Goal: Task Accomplishment & Management: Manage account settings

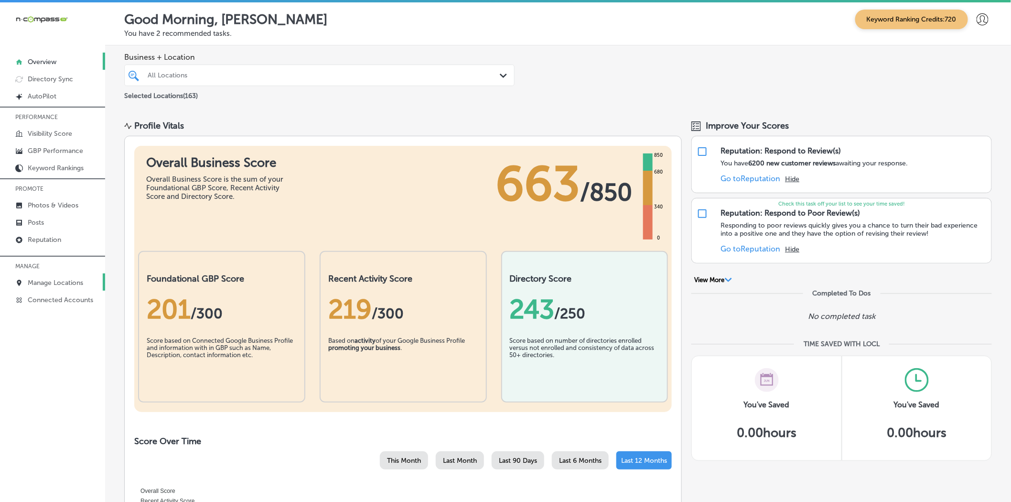
click at [34, 282] on p "Manage Locations" at bounding box center [55, 283] width 55 height 8
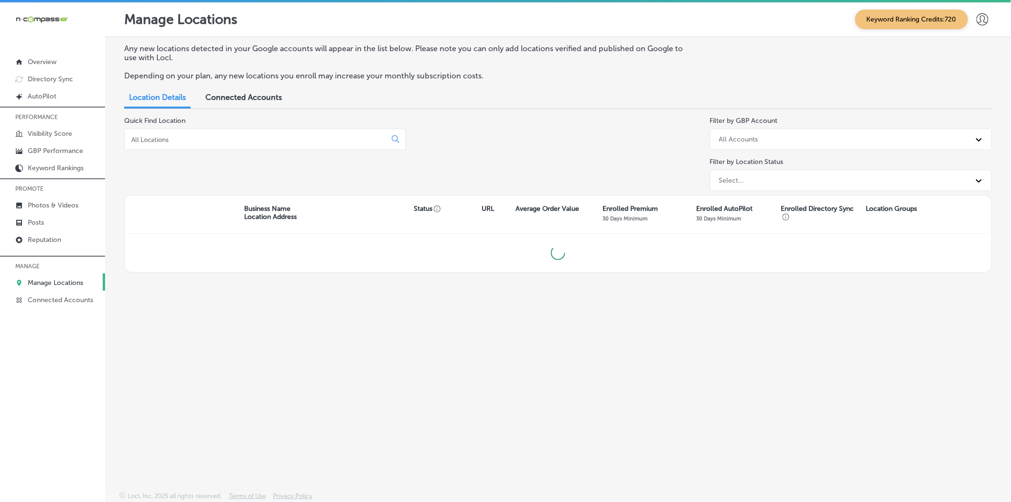
click at [196, 134] on div at bounding box center [265, 139] width 282 height 21
click at [183, 146] on div at bounding box center [265, 139] width 282 height 21
click at [182, 143] on input at bounding box center [257, 139] width 254 height 9
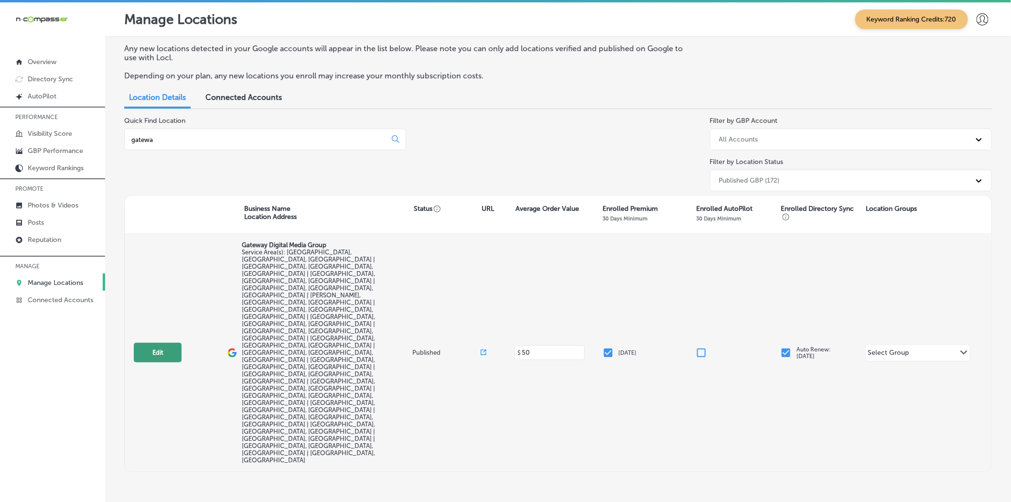
type input "gatewa"
click at [167, 343] on button "Edit" at bounding box center [158, 353] width 48 height 20
select select "US"
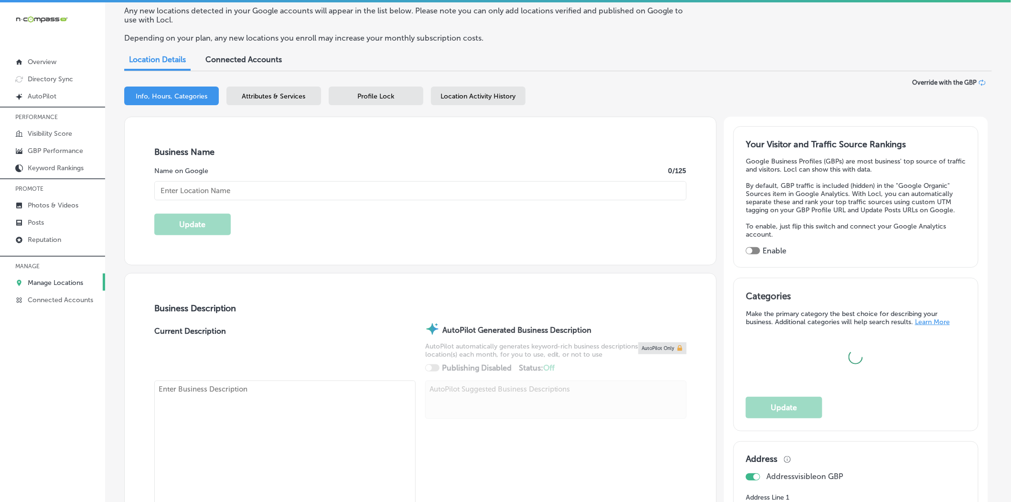
scroll to position [212, 0]
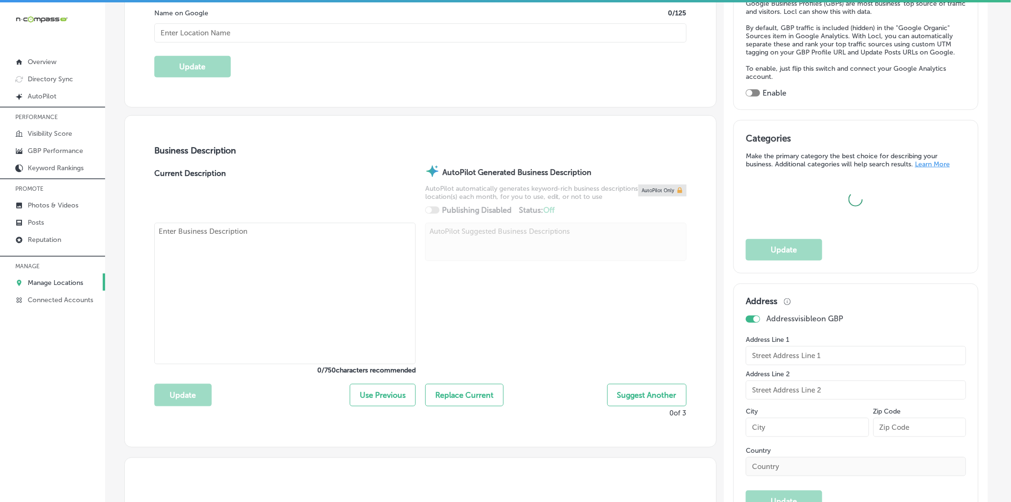
type input "Gateway Digital Media Group"
checkbox input "false"
type input "1433 Cypress Rd."
type input "Saint Jacob"
type input "62281"
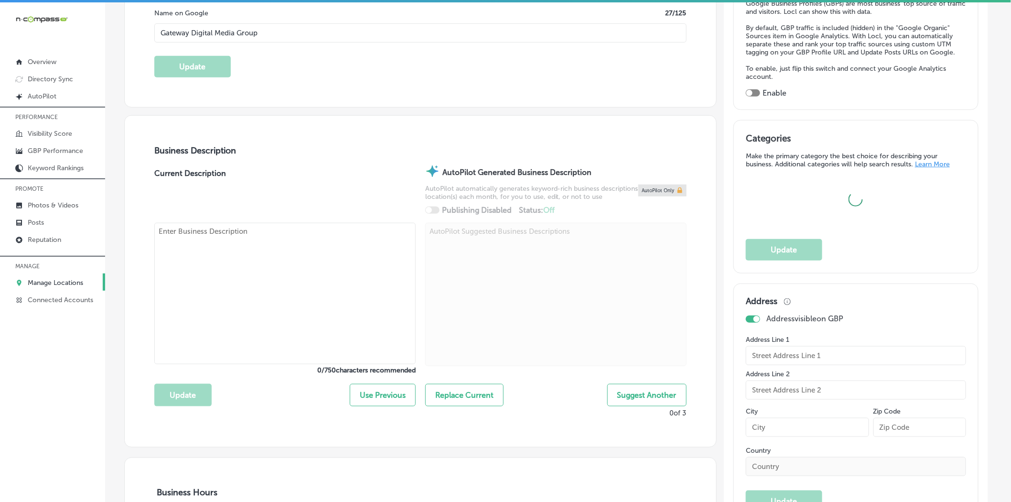
type input "US"
type input "https://www.gatewaydigitalgroup.com/"
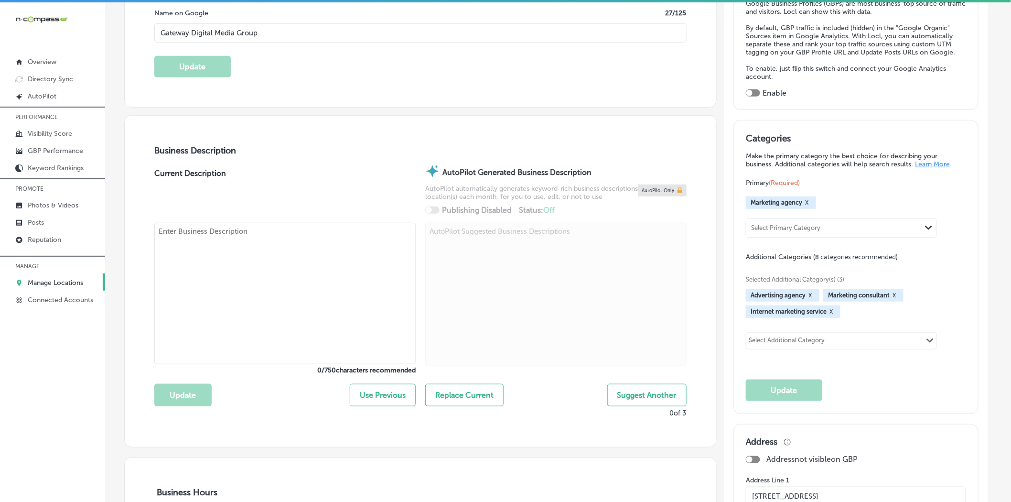
checkbox input "true"
type textarea "Gateway Digital Media Group in Saint Jacob, IL, specializes in innovative indoo…"
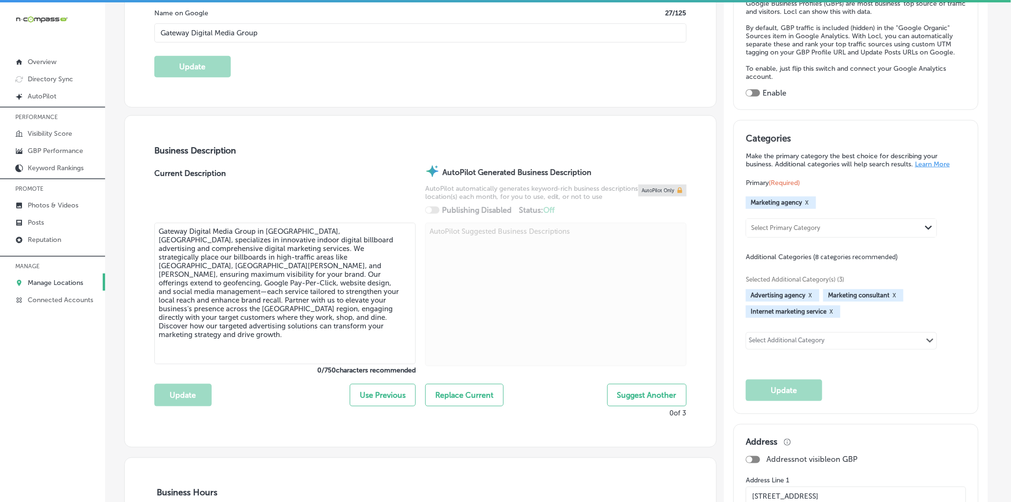
type input "+1 618 414 5466"
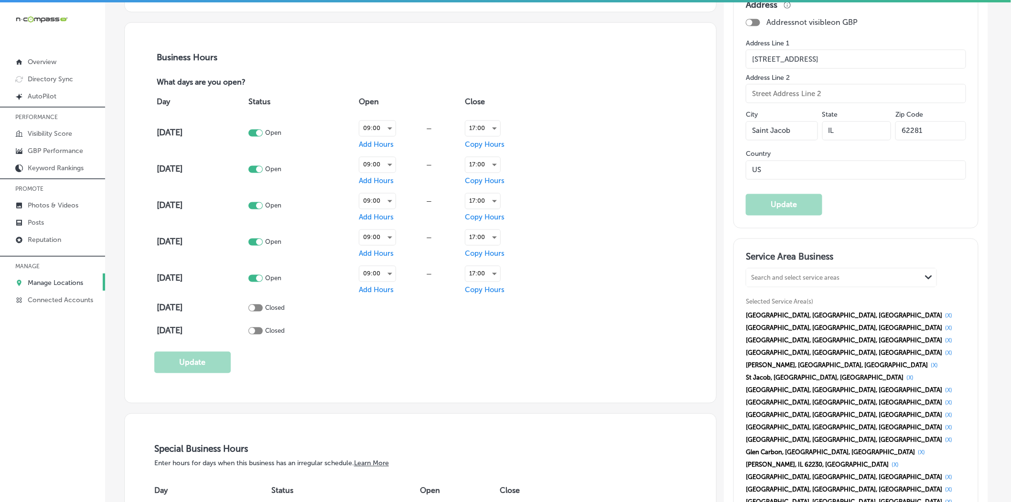
scroll to position [708, 0]
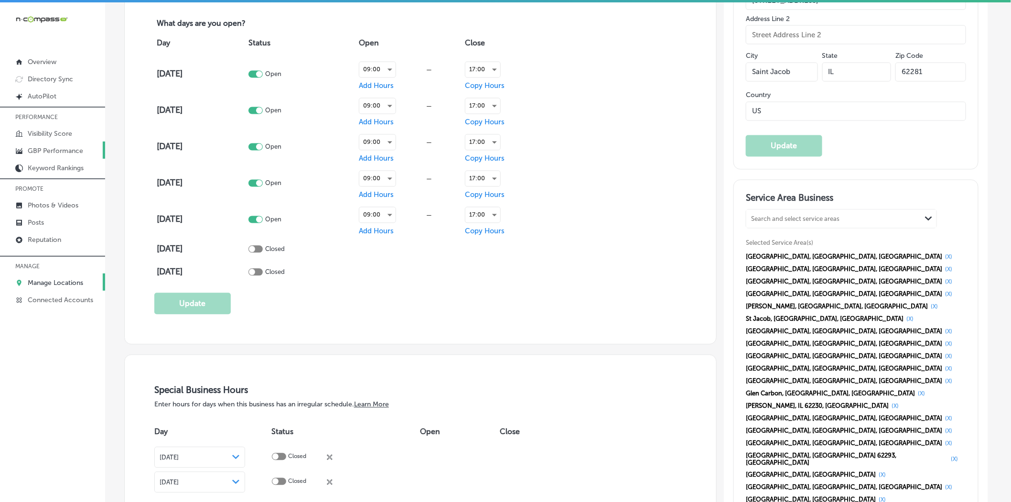
click at [41, 151] on p "GBP Performance" at bounding box center [55, 151] width 55 height 8
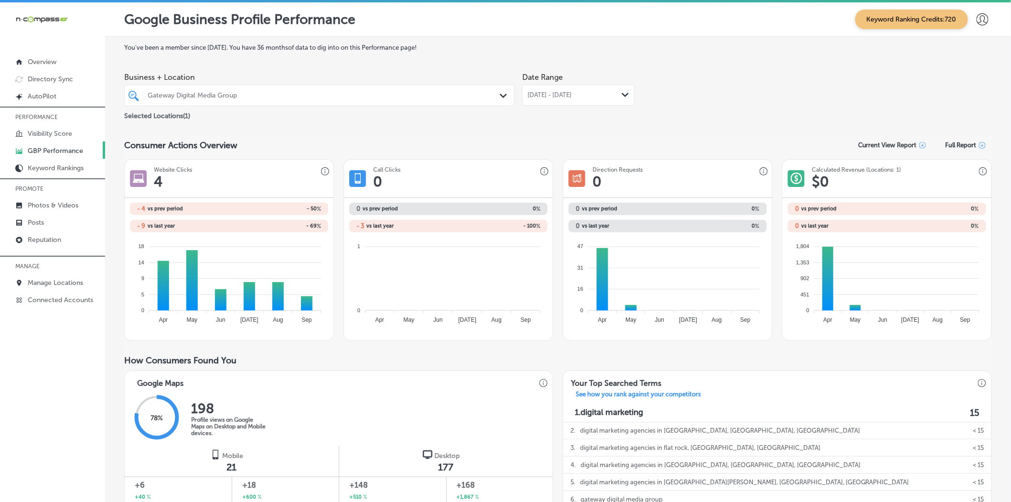
click at [491, 99] on div "Gateway Digital Media Group" at bounding box center [319, 95] width 353 height 15
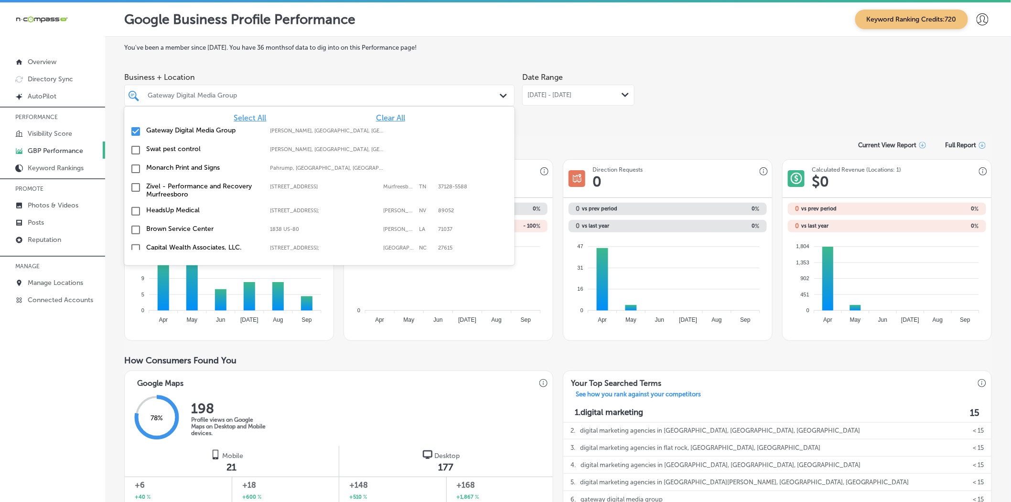
click at [537, 91] on span "[DATE] - [DATE]" at bounding box center [549, 95] width 44 height 8
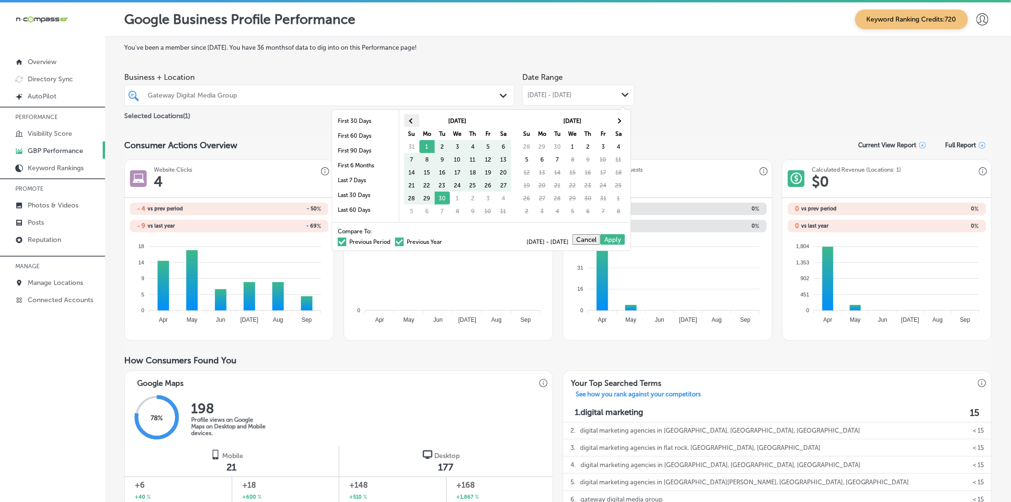
click at [415, 125] on th at bounding box center [411, 120] width 15 height 13
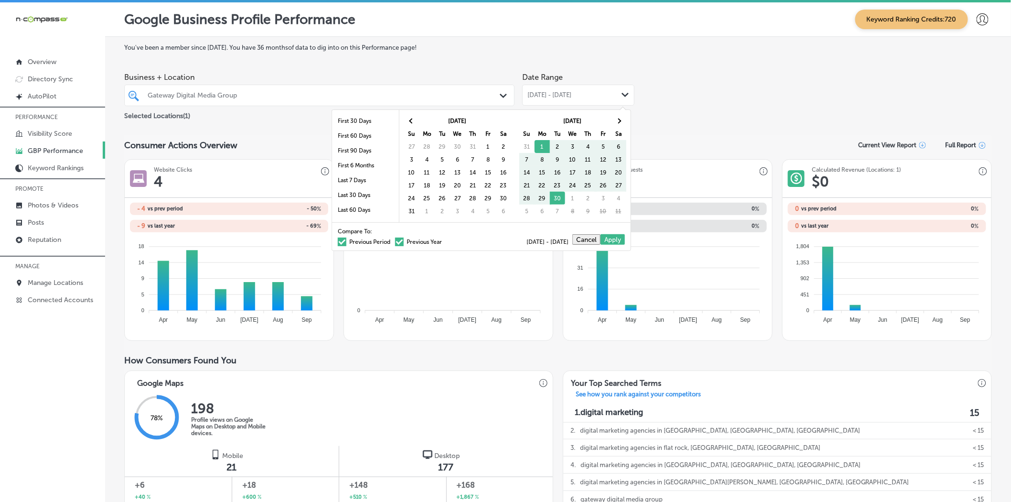
click at [415, 125] on th at bounding box center [411, 120] width 15 height 13
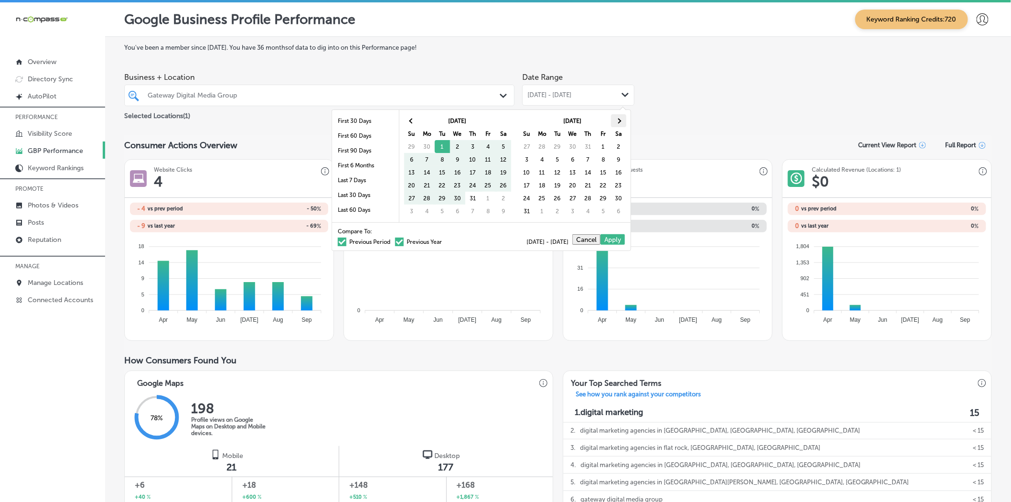
click at [618, 122] on span at bounding box center [618, 120] width 5 height 5
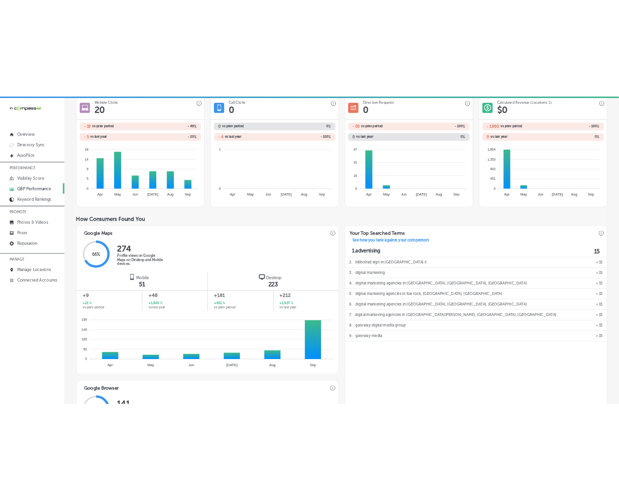
scroll to position [159, 0]
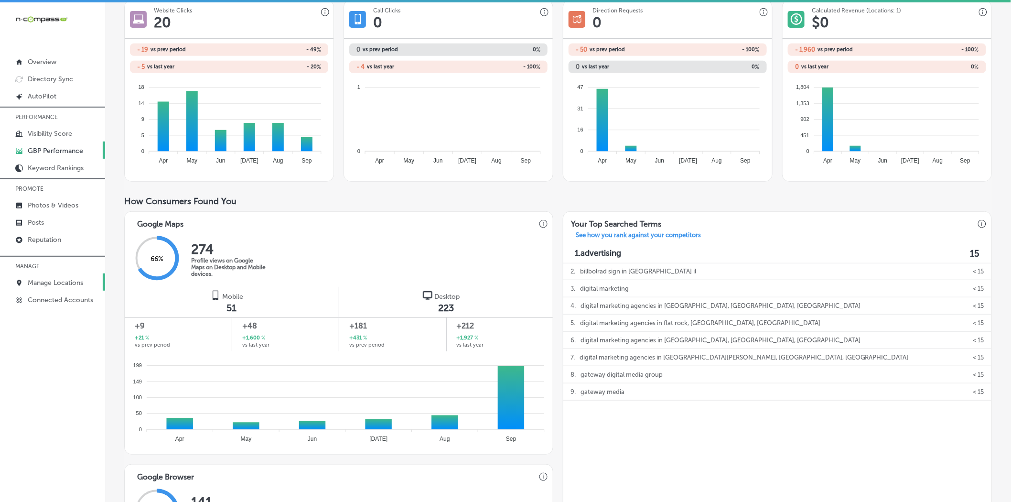
click at [56, 282] on p "Manage Locations" at bounding box center [55, 283] width 55 height 8
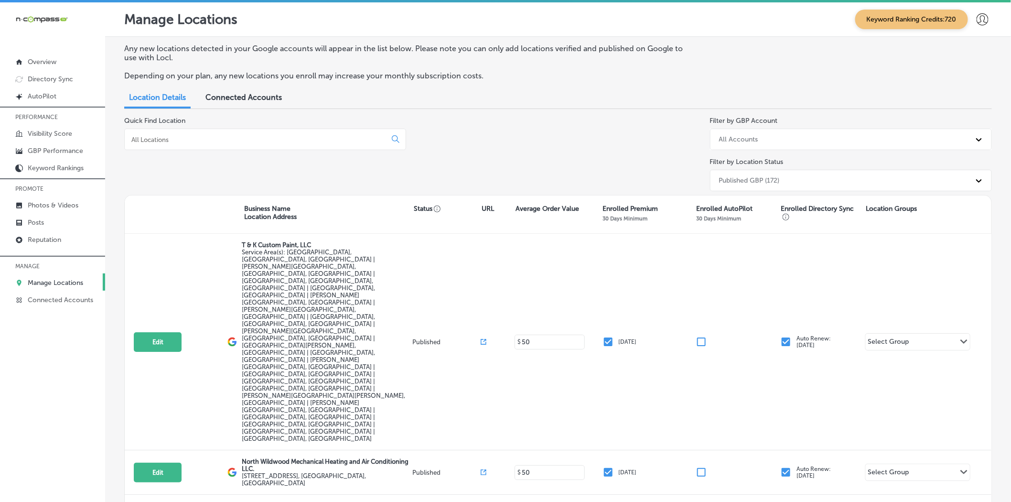
click at [257, 96] on span "Connected Accounts" at bounding box center [243, 97] width 76 height 9
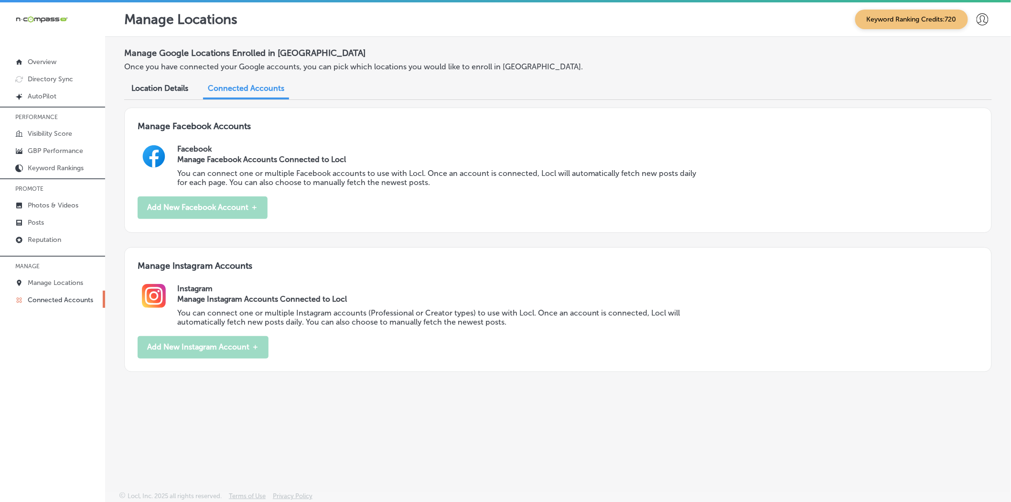
click at [156, 92] on span "Location Details" at bounding box center [159, 88] width 57 height 9
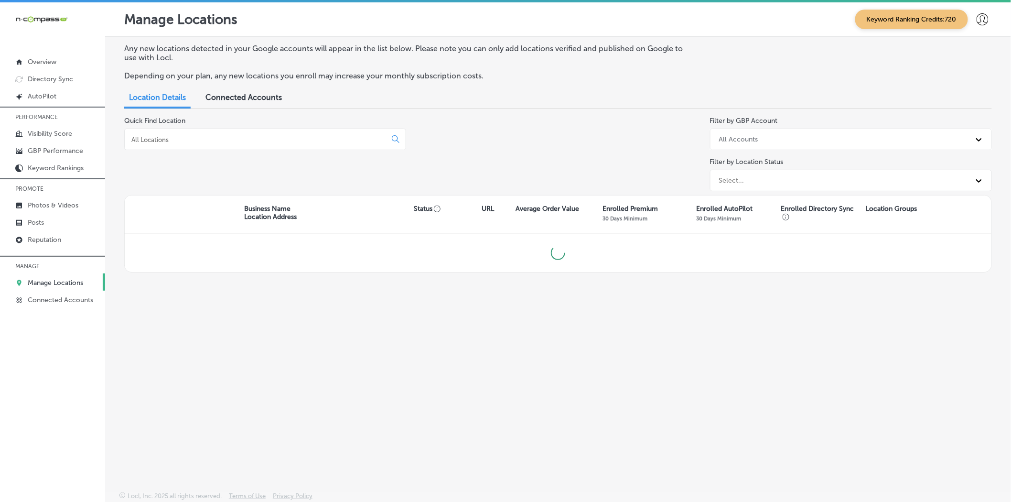
click at [77, 277] on link "Manage Locations" at bounding box center [52, 281] width 105 height 17
click at [80, 293] on link "Connected Accounts" at bounding box center [52, 298] width 105 height 17
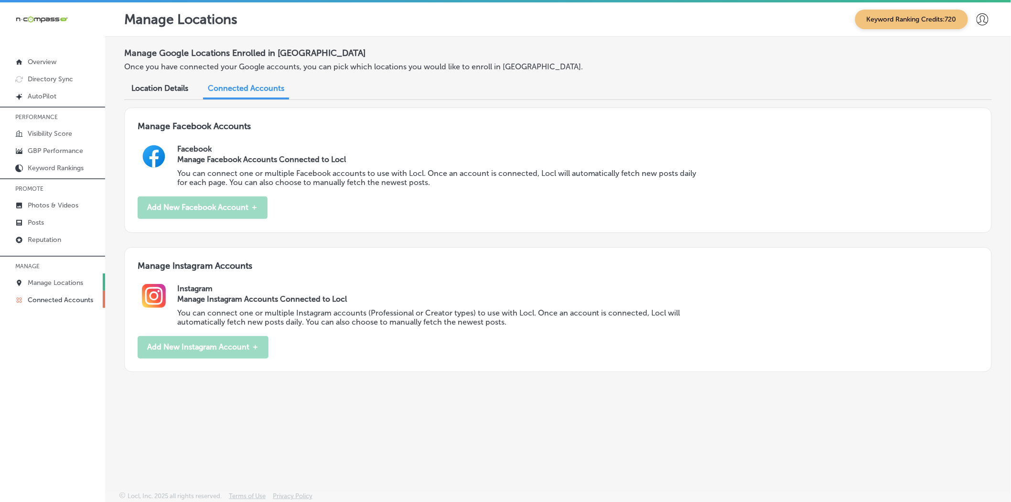
click at [67, 276] on link "Manage Locations" at bounding box center [52, 281] width 105 height 17
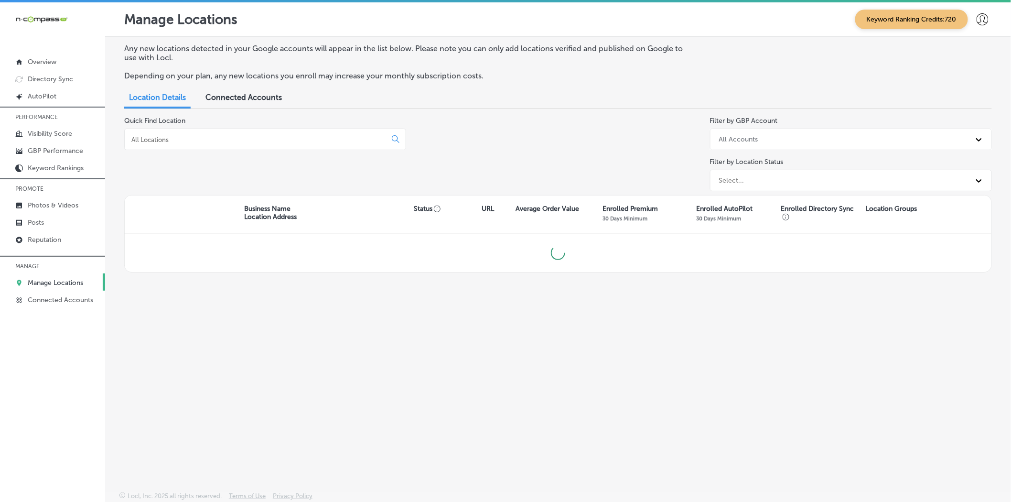
click at [147, 161] on div "Quick Find Location" at bounding box center [265, 156] width 282 height 78
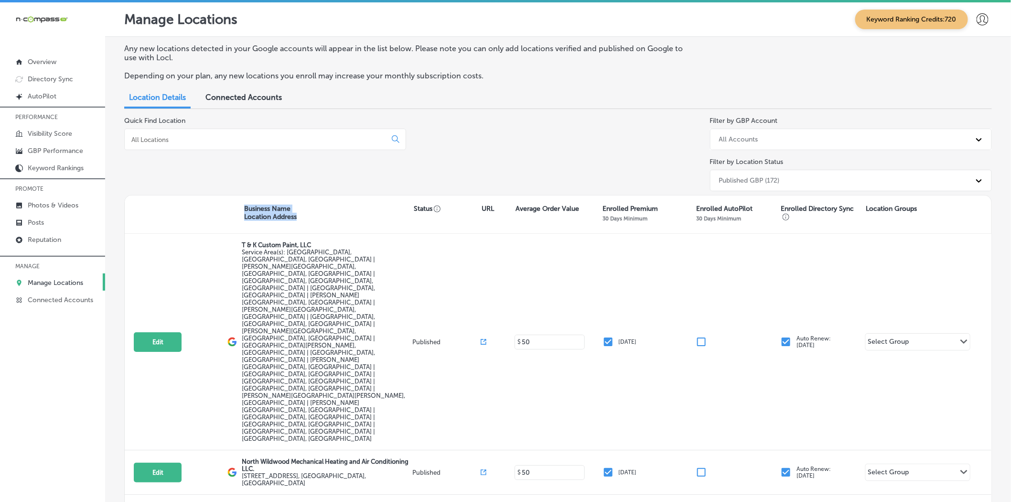
drag, startPoint x: 226, startPoint y: 211, endPoint x: 302, endPoint y: 216, distance: 76.1
click at [302, 216] on div "Business Name Location Address Status URL Average Order Value Enrolled Premium …" at bounding box center [558, 214] width 867 height 38
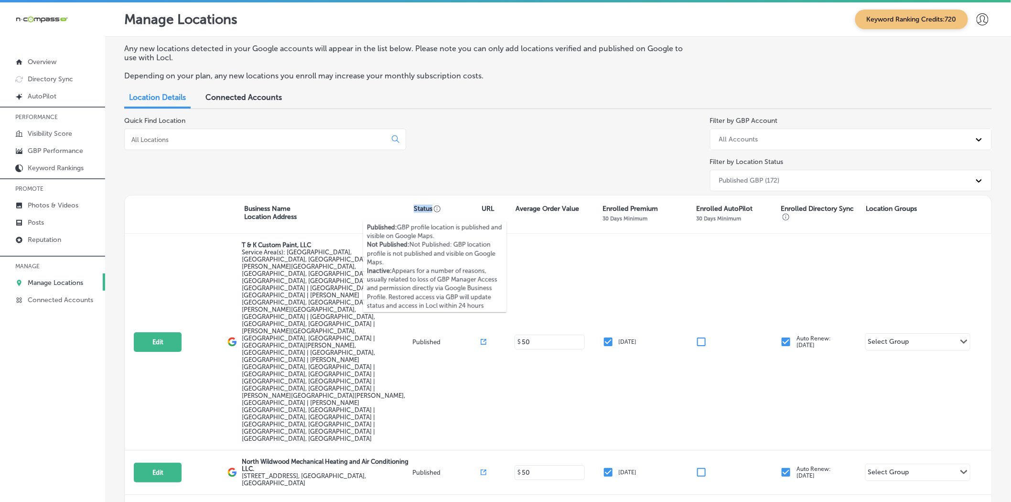
drag, startPoint x: 413, startPoint y: 208, endPoint x: 437, endPoint y: 209, distance: 24.4
click at [437, 209] on p "Status" at bounding box center [448, 208] width 68 height 8
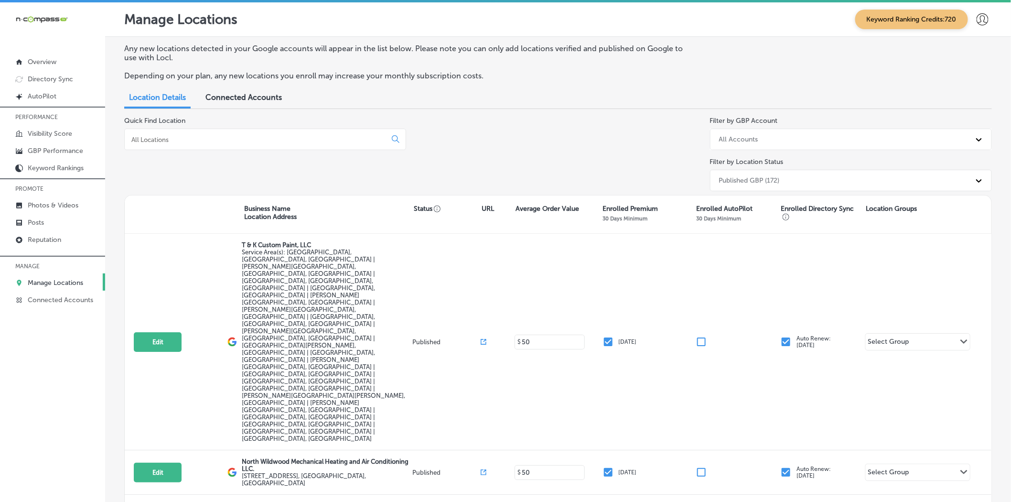
click at [461, 154] on div "Quick Find Location Filter by GBP Account All Accounts Filter by Location Statu…" at bounding box center [558, 156] width 868 height 78
click at [67, 240] on link "Reputation" at bounding box center [52, 238] width 105 height 17
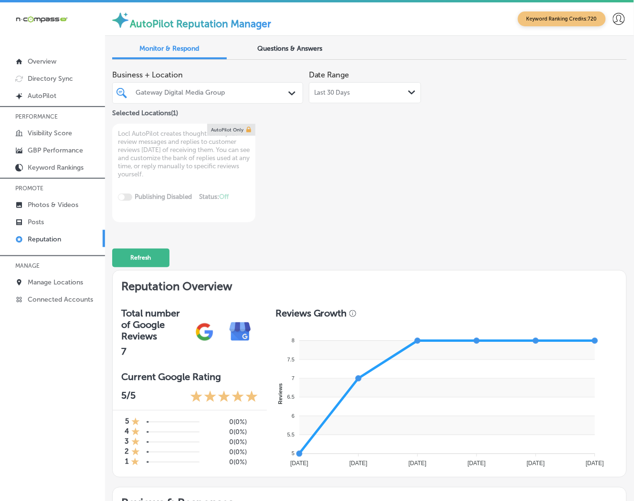
type textarea "x"
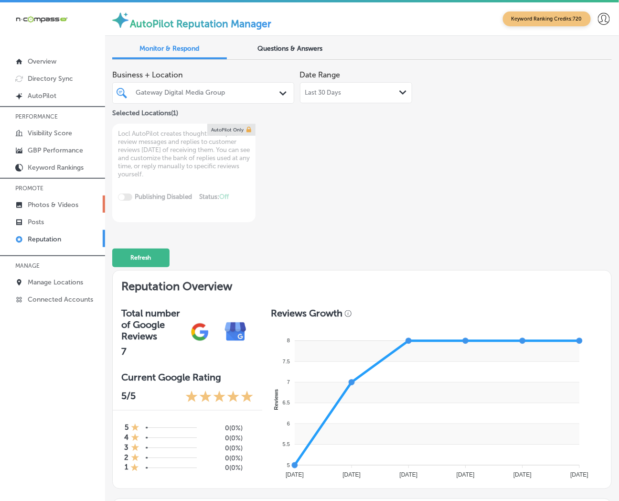
click at [30, 208] on p "Photos & Videos" at bounding box center [53, 205] width 51 height 8
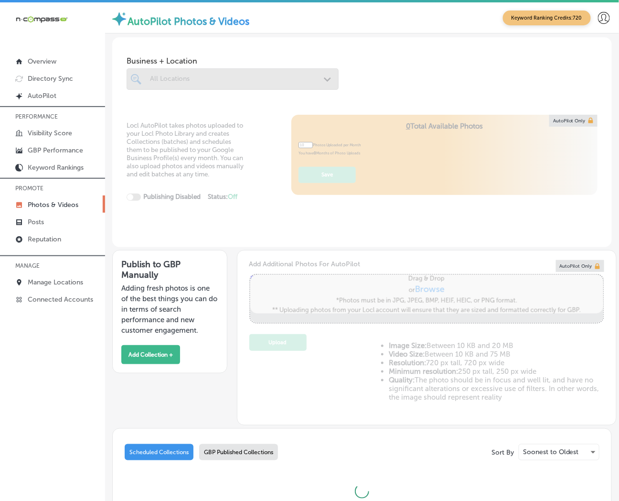
type input "0"
click at [158, 355] on button "Add Collection +" at bounding box center [150, 354] width 59 height 19
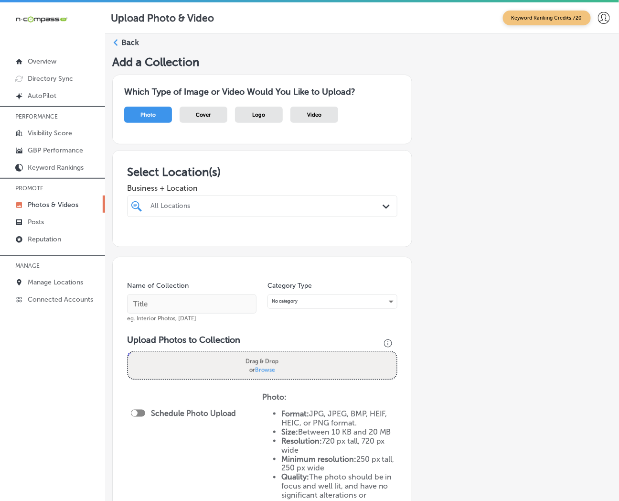
click at [251, 122] on div "Logo" at bounding box center [259, 115] width 48 height 16
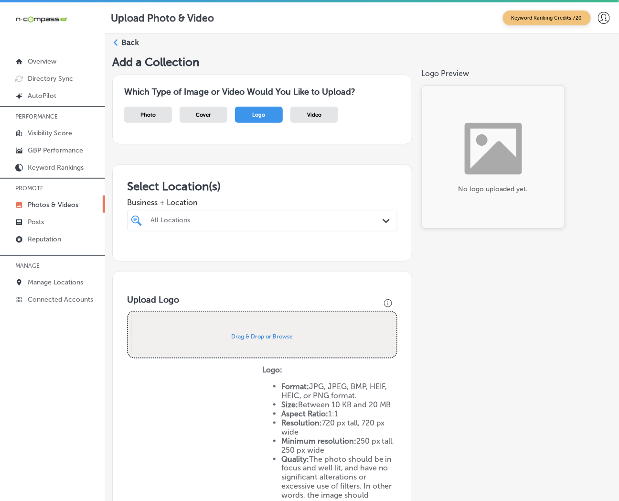
click at [213, 222] on div "All Locations" at bounding box center [266, 220] width 233 height 8
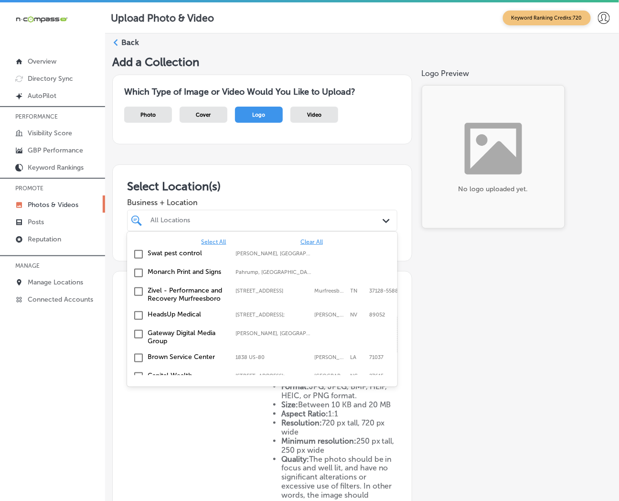
click at [300, 242] on span "Clear All" at bounding box center [311, 241] width 22 height 7
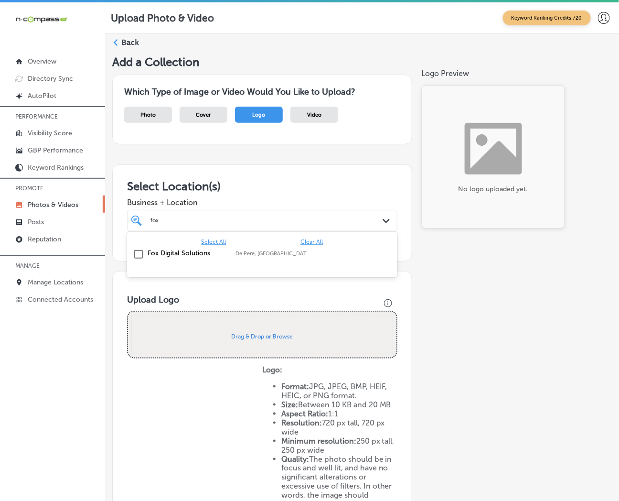
click at [242, 255] on label "De Pere, WI, USA | Menasha, WI, USA | Os ..." at bounding box center [275, 253] width 78 height 6
type input "fox"
click at [532, 328] on div "Add a Collection Which Type of Image or Video Would You Like to Upload? Photo C…" at bounding box center [362, 316] width 500 height 522
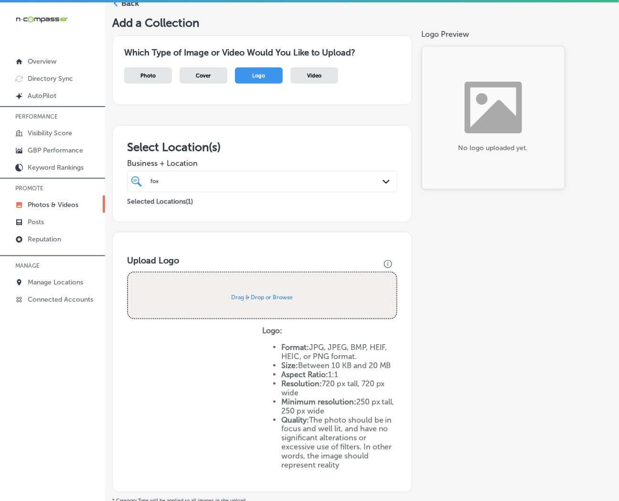
scroll to position [106, 0]
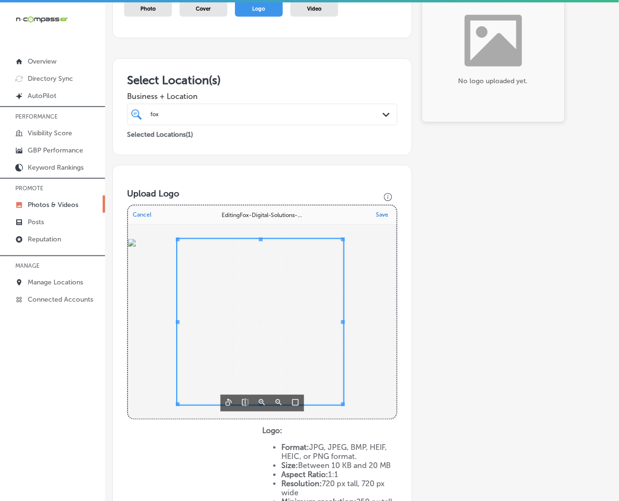
click at [360, 417] on div "Uppy Dashboard" at bounding box center [260, 322] width 265 height 195
click at [457, 384] on div "Add a Collection Which Type of Image or Video Would You Like to Upload? Photo C…" at bounding box center [362, 293] width 500 height 689
click at [147, 211] on button "Cancel" at bounding box center [142, 214] width 24 height 12
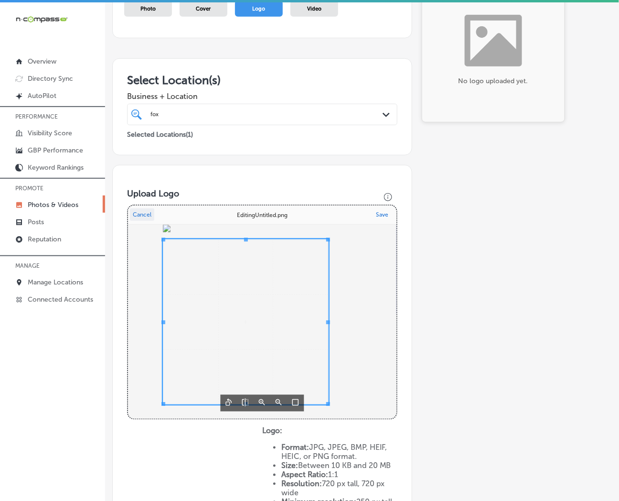
click at [329, 242] on span "Uppy Dashboard" at bounding box center [329, 322] width 2 height 166
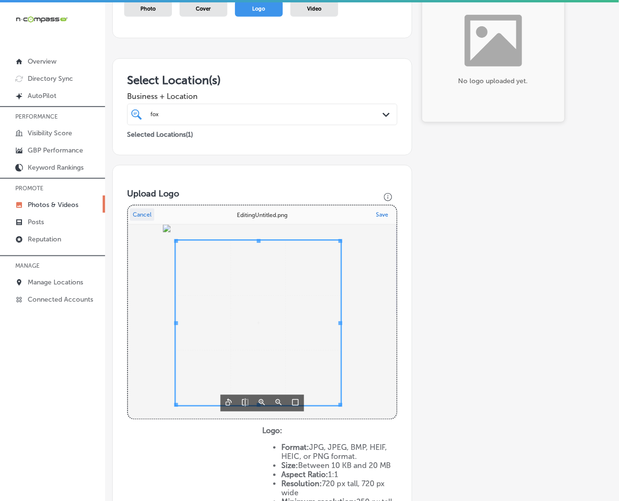
click at [300, 267] on span "Uppy Dashboard" at bounding box center [258, 322] width 165 height 165
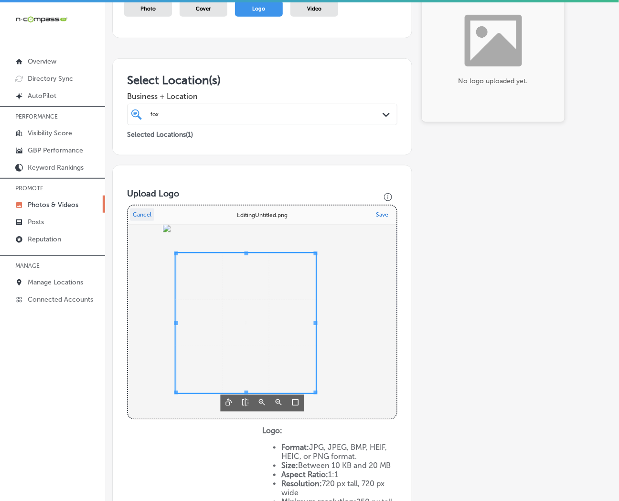
click at [315, 256] on span "Uppy Dashboard" at bounding box center [316, 323] width 2 height 140
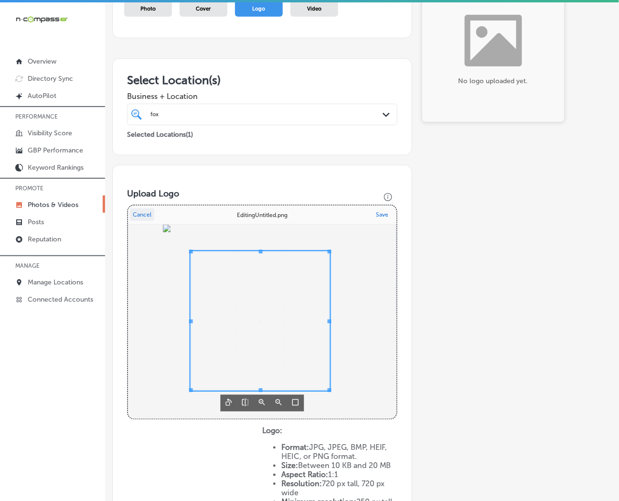
click at [301, 267] on span "Uppy Dashboard" at bounding box center [261, 321] width 140 height 140
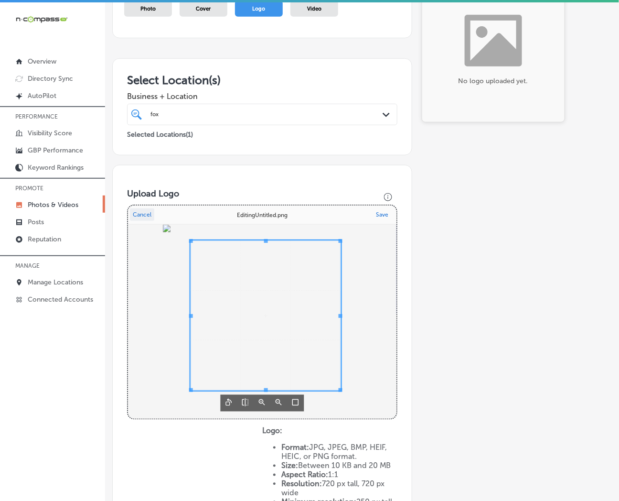
click at [335, 241] on div "Uppy Dashboard" at bounding box center [266, 315] width 150 height 150
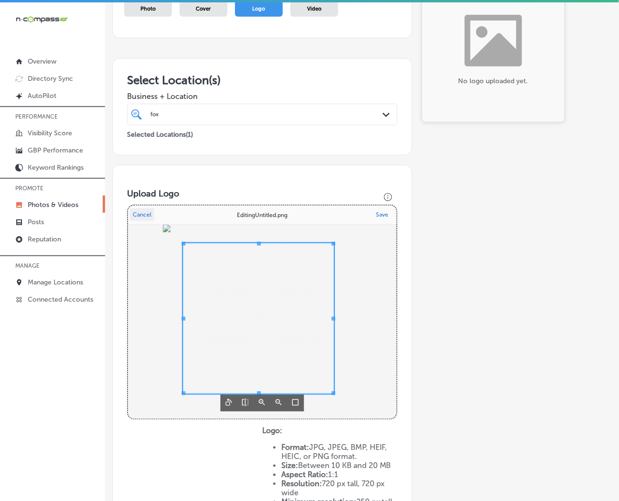
click at [309, 276] on span "Uppy Dashboard" at bounding box center [258, 318] width 151 height 151
click at [375, 212] on button "Save" at bounding box center [383, 214] width 18 height 12
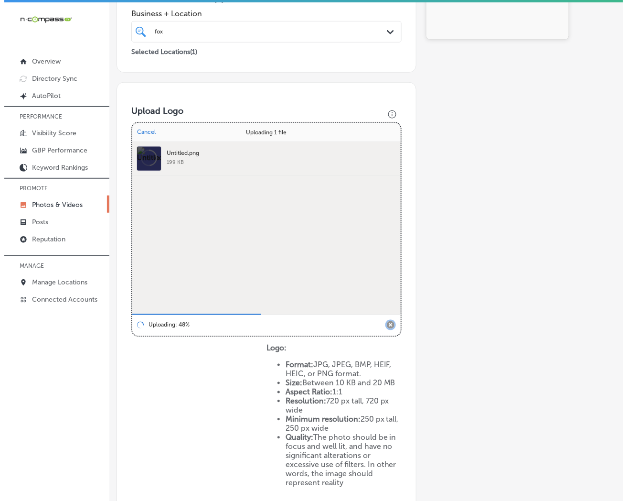
scroll to position [297, 0]
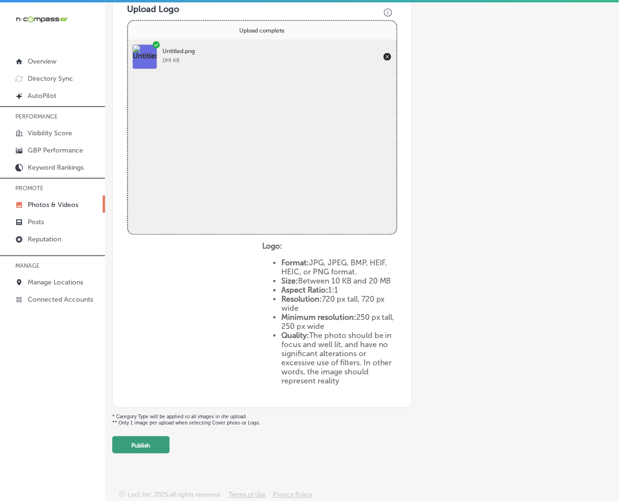
click at [137, 447] on button "Publish" at bounding box center [140, 444] width 57 height 17
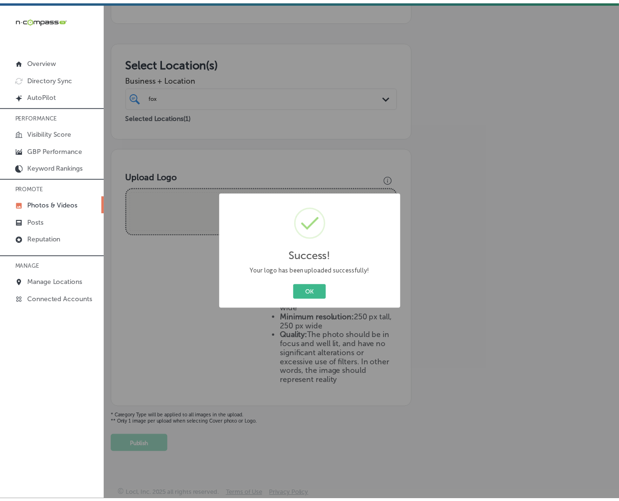
scroll to position [130, 0]
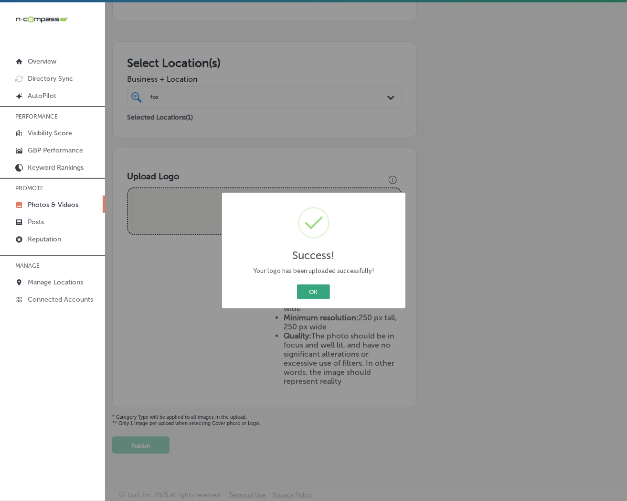
click at [307, 285] on button "OK" at bounding box center [313, 291] width 33 height 15
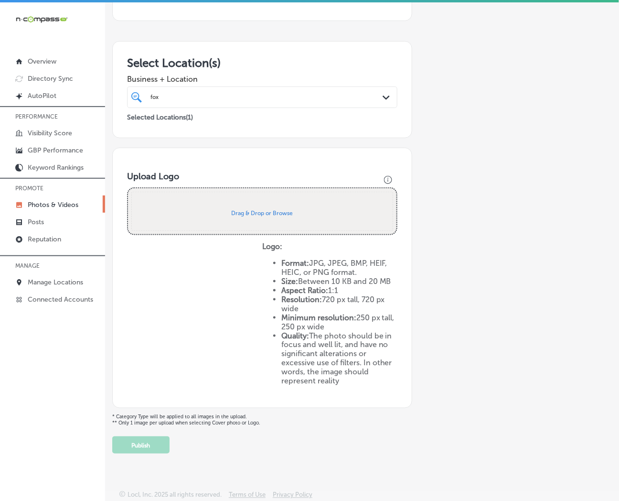
click at [37, 203] on p "Photos & Videos" at bounding box center [53, 205] width 51 height 8
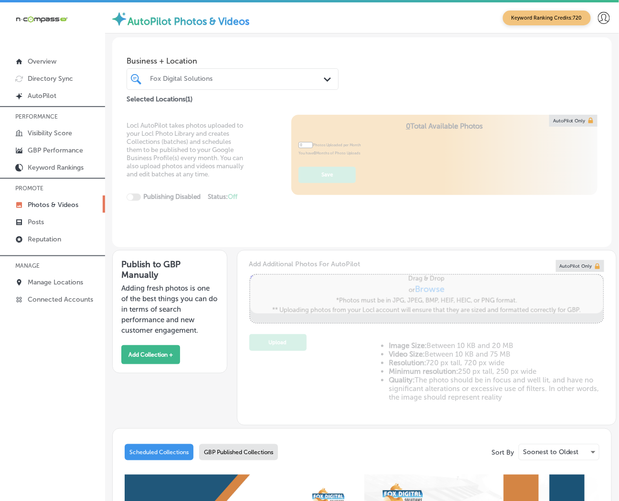
type input "5"
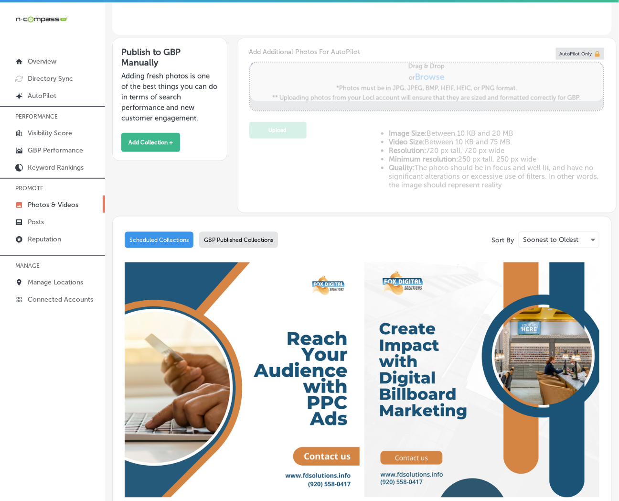
click at [220, 241] on div "GBP Published Collections" at bounding box center [238, 240] width 79 height 16
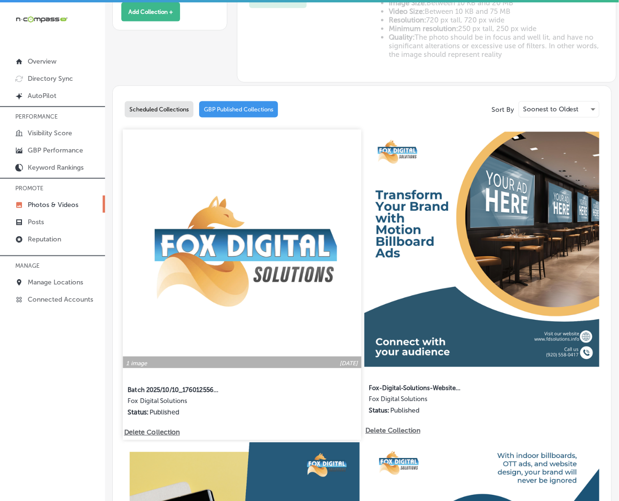
scroll to position [371, 0]
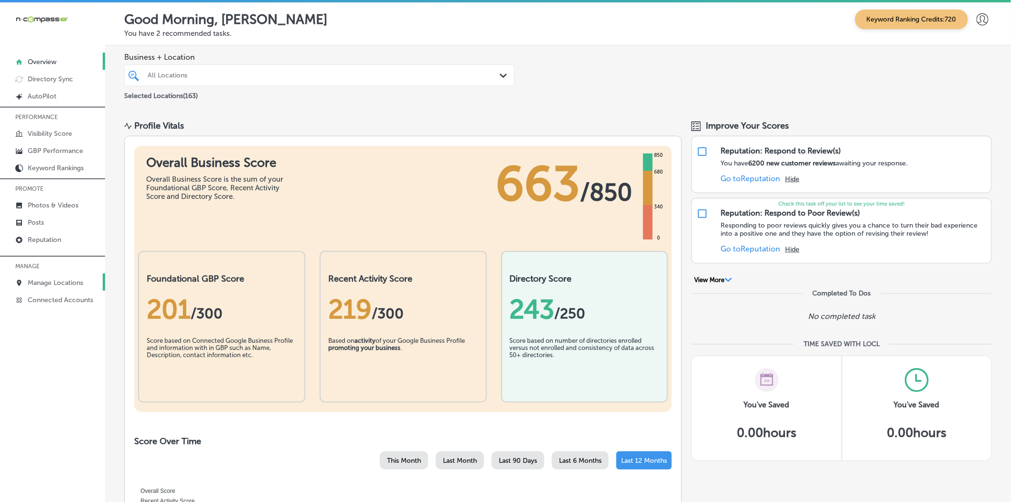
click at [42, 279] on p "Manage Locations" at bounding box center [55, 283] width 55 height 8
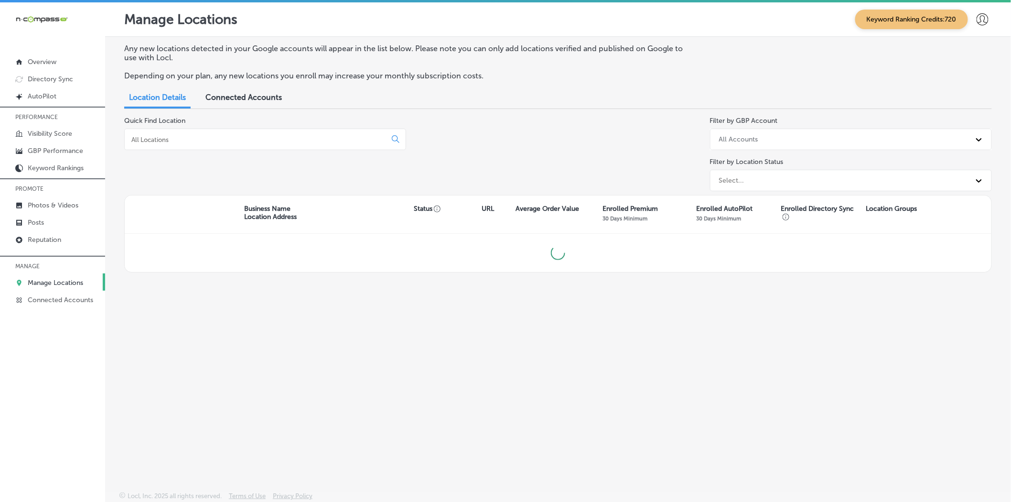
click at [192, 144] on input at bounding box center [257, 139] width 254 height 9
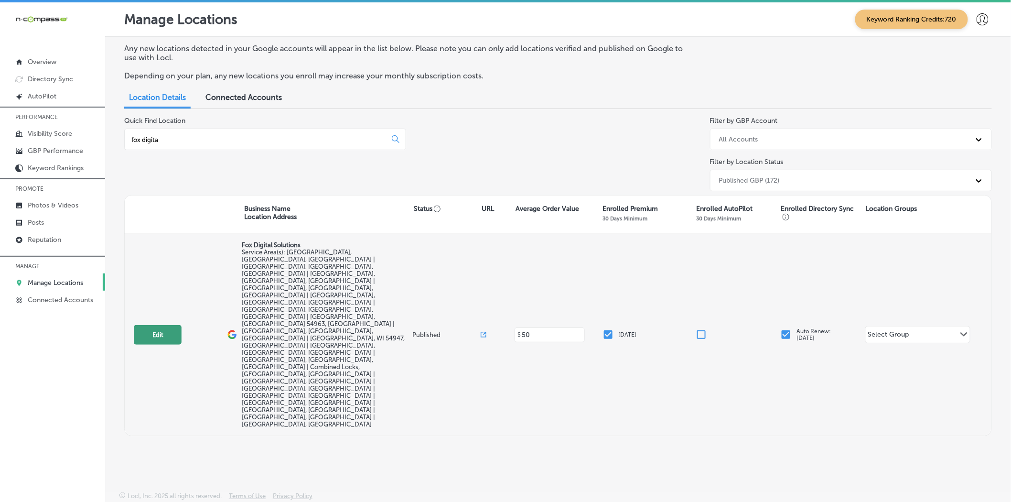
type input "fox digita"
click at [146, 325] on button "Edit" at bounding box center [158, 335] width 48 height 20
select select "US"
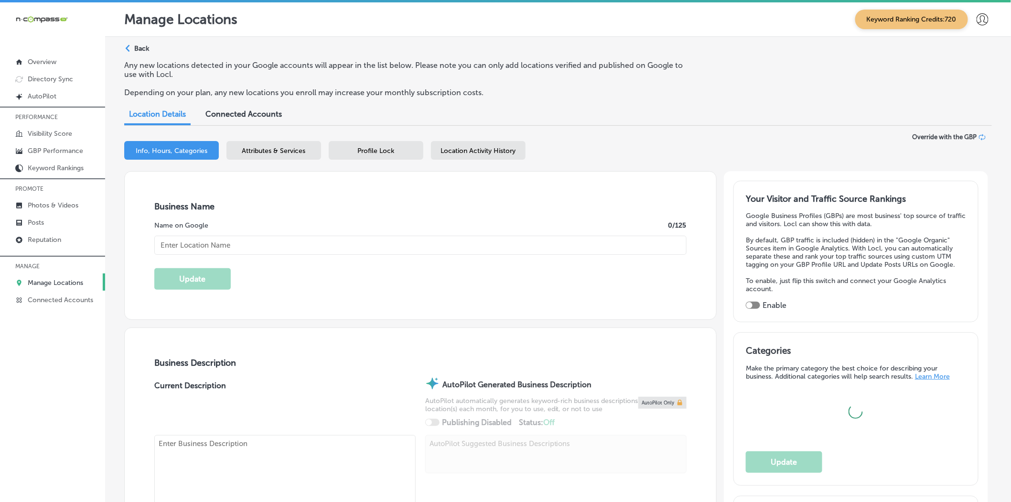
checkbox input "true"
type input "Fox Digital Solutions"
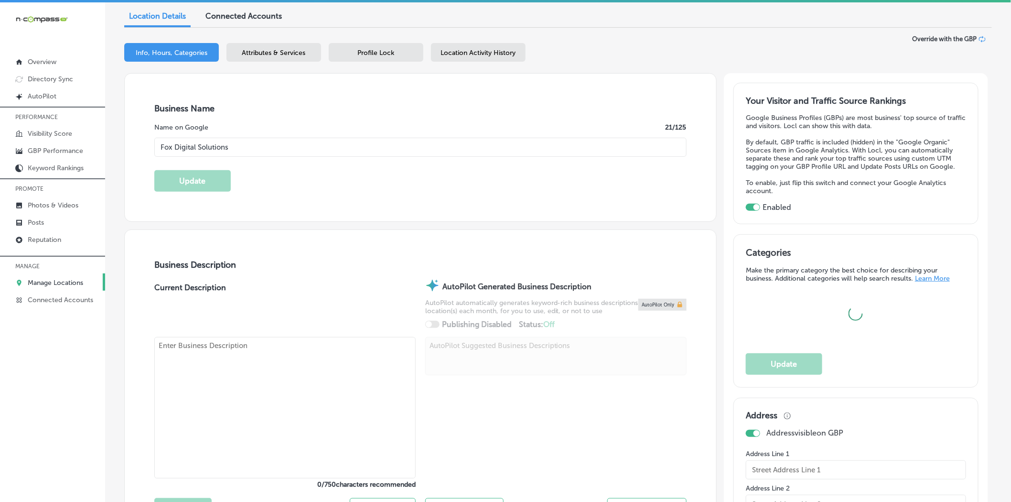
scroll to position [106, 0]
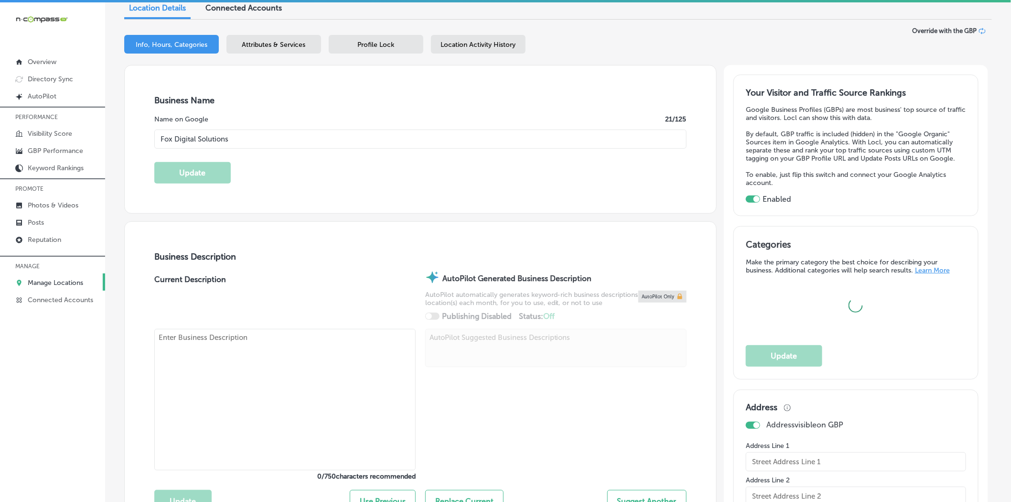
checkbox input "false"
type input "[STREET_ADDRESS][PERSON_NAME]"
type input "Neenah"
type input "54956"
type input "US"
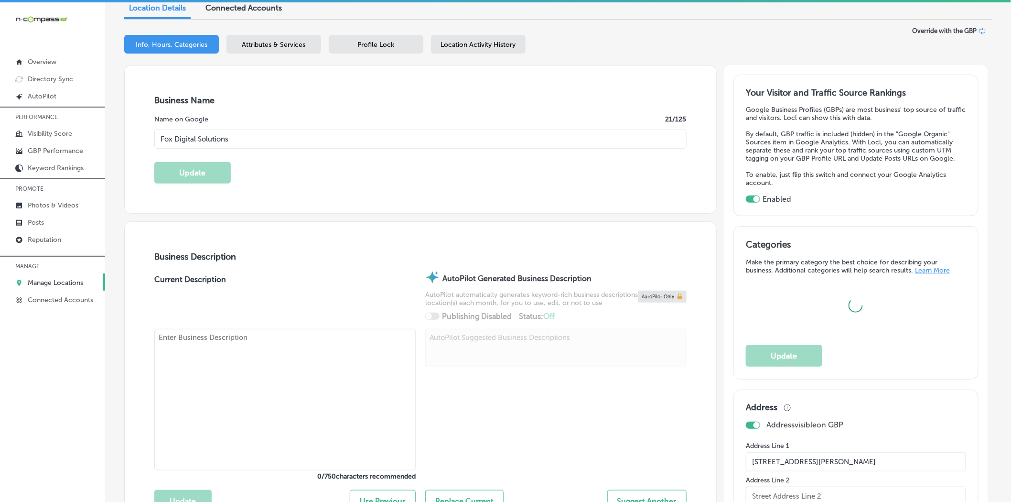
type input "[URL][DOMAIN_NAME]"
type textarea "Fox Digital Solutions in [GEOGRAPHIC_DATA], [GEOGRAPHIC_DATA], boosts local vis…"
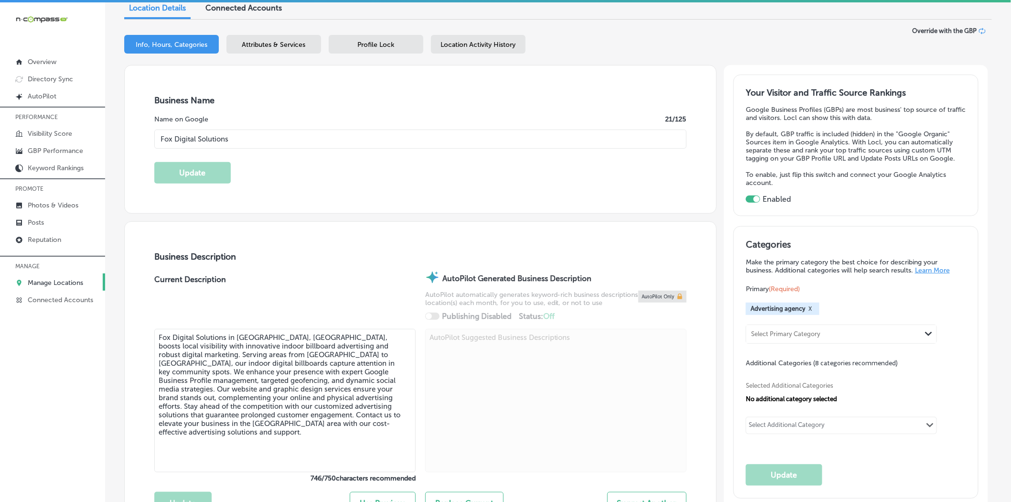
type input "[PHONE_NUMBER]"
click at [627, 425] on div "Select Additional Category" at bounding box center [787, 426] width 76 height 11
click at [627, 423] on div "Select Additional Category" at bounding box center [787, 426] width 76 height 11
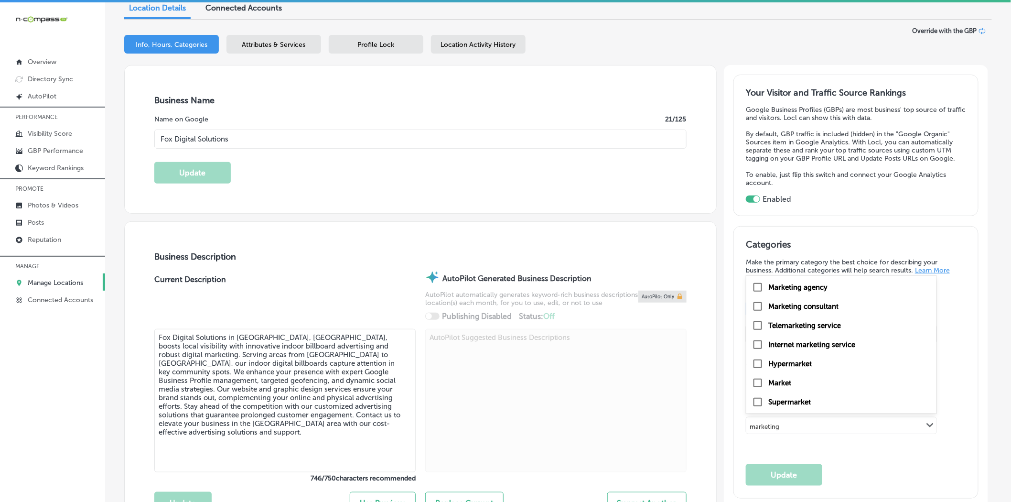
click at [627, 290] on label "Marketing agency" at bounding box center [797, 287] width 59 height 9
type input "marketing"
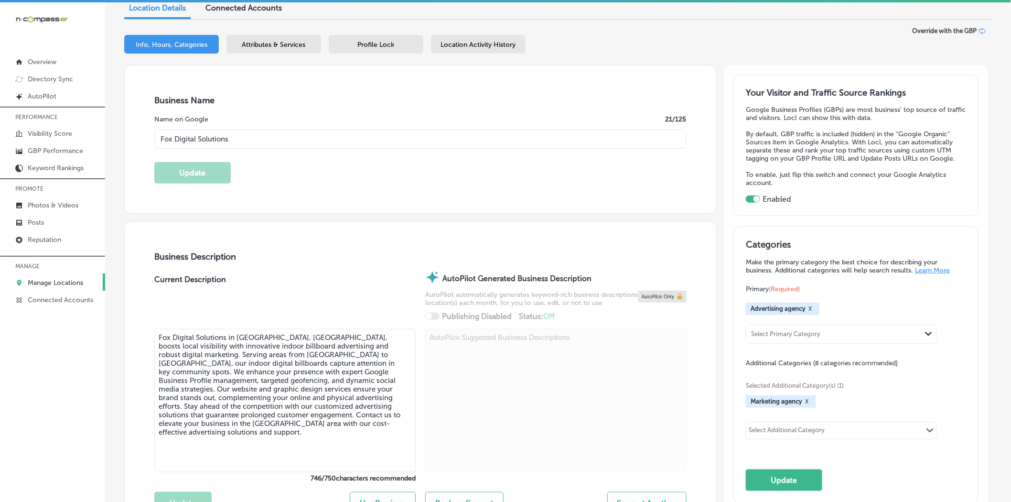
click at [627, 437] on div "Select Additional Category Path Created with Sketch." at bounding box center [841, 430] width 190 height 16
type input "mar"
checkbox input "true"
checkbox input "false"
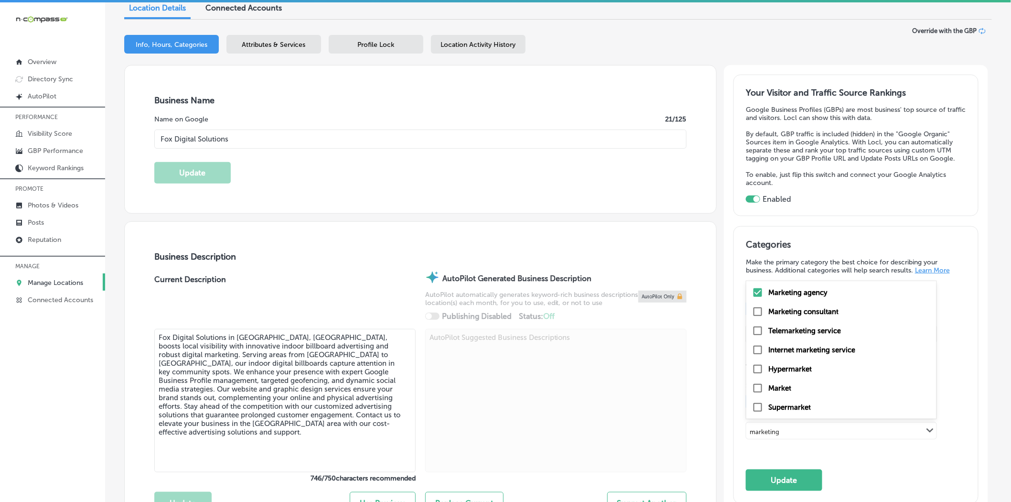
click at [627, 315] on label "Marketing consultant" at bounding box center [803, 311] width 70 height 9
type input "marketing"
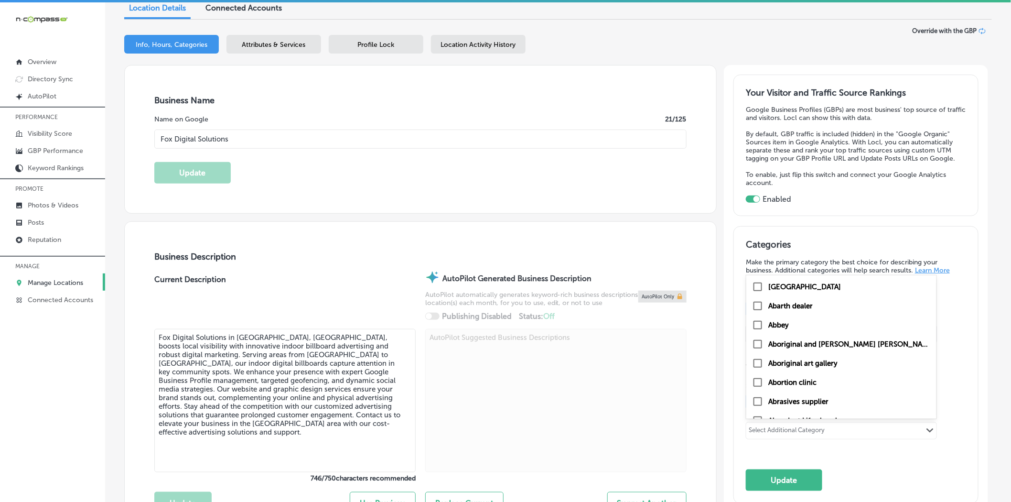
click at [627, 429] on div "Select Additional Category" at bounding box center [787, 431] width 76 height 11
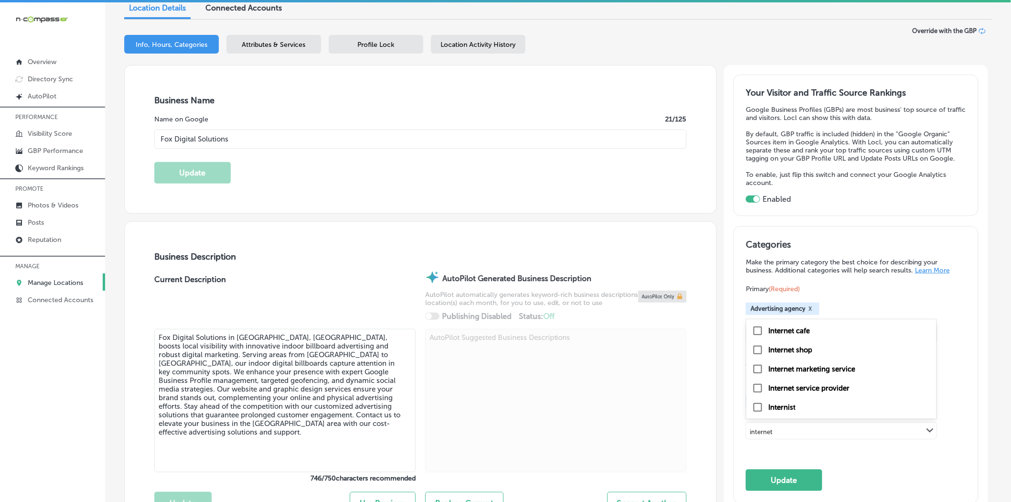
click at [627, 371] on label "Internet marketing service" at bounding box center [811, 369] width 87 height 9
type input "internet"
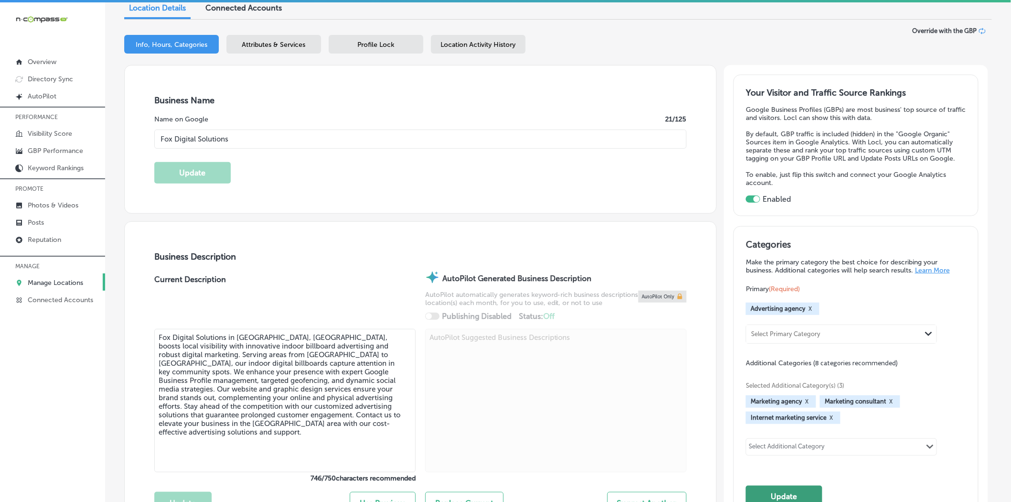
click at [627, 493] on button "Update" at bounding box center [784, 495] width 76 height 21
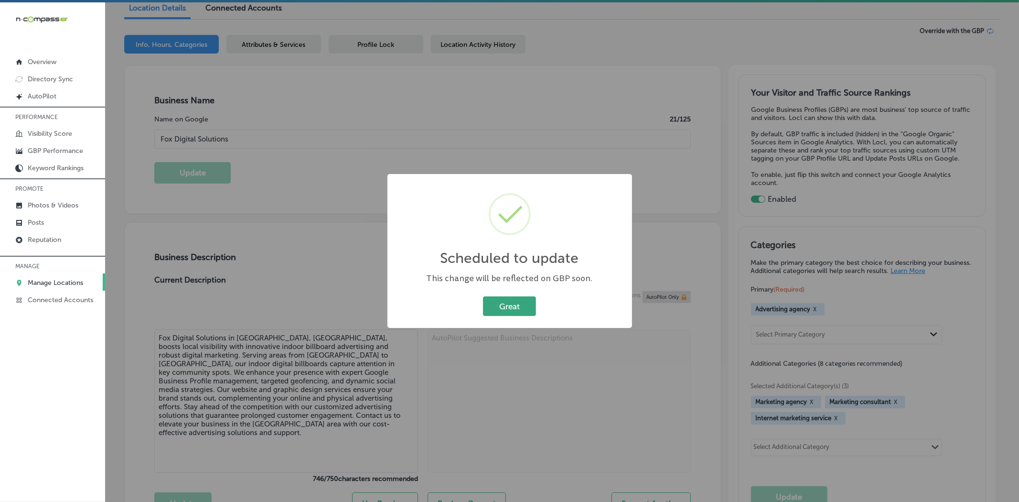
click at [519, 298] on button "Great" at bounding box center [509, 306] width 53 height 20
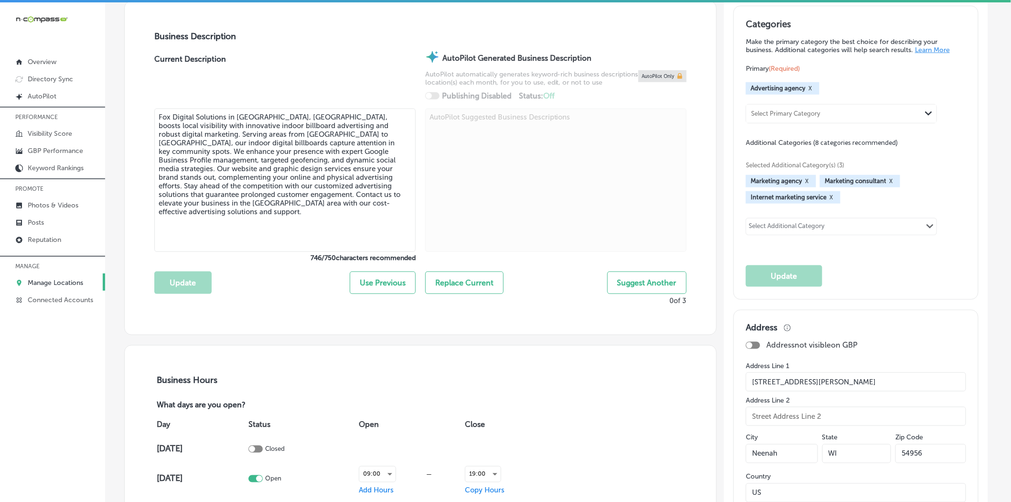
scroll to position [212, 0]
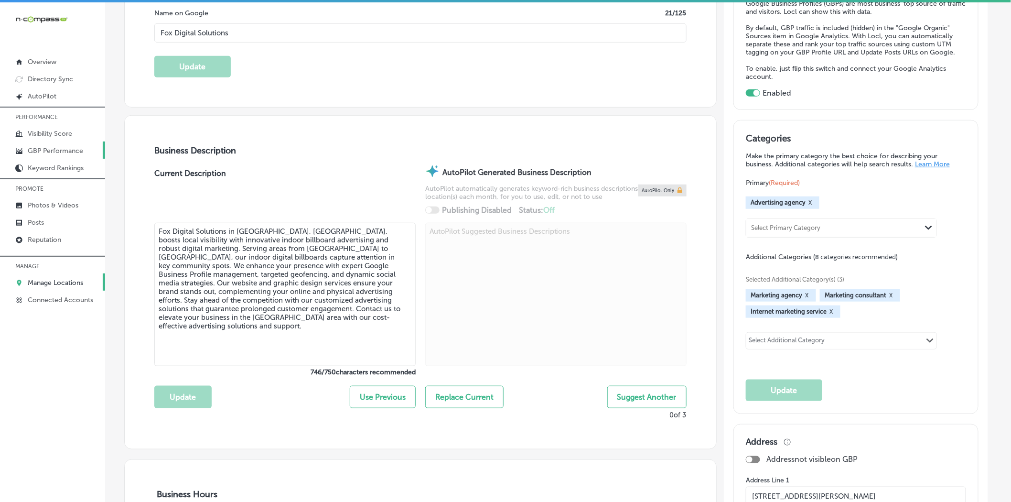
click at [40, 149] on p "GBP Performance" at bounding box center [55, 151] width 55 height 8
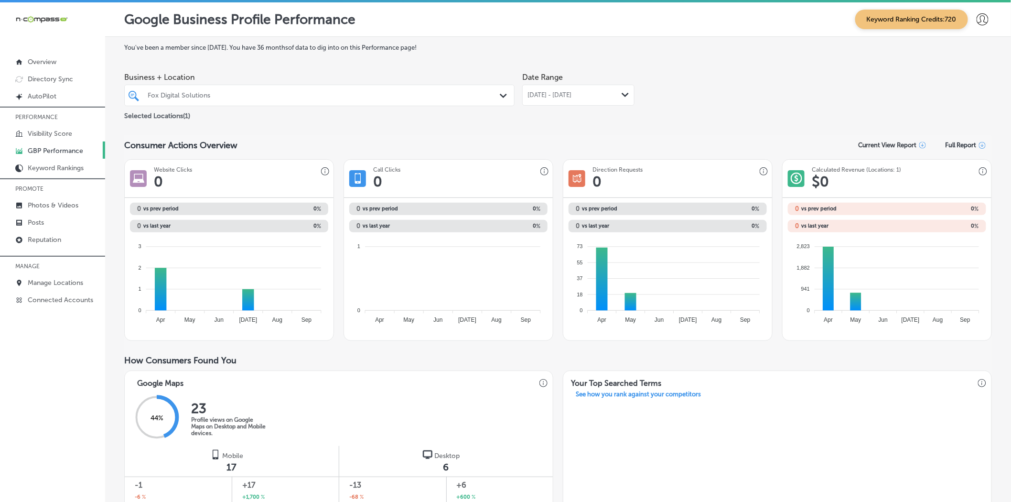
click at [527, 96] on span "[DATE] - [DATE]" at bounding box center [549, 95] width 44 height 8
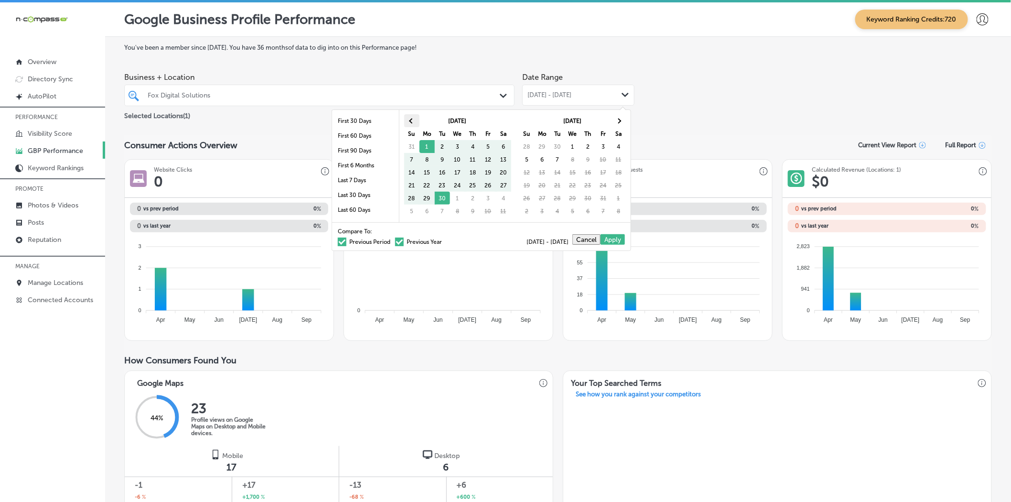
click at [414, 123] on th at bounding box center [411, 120] width 15 height 13
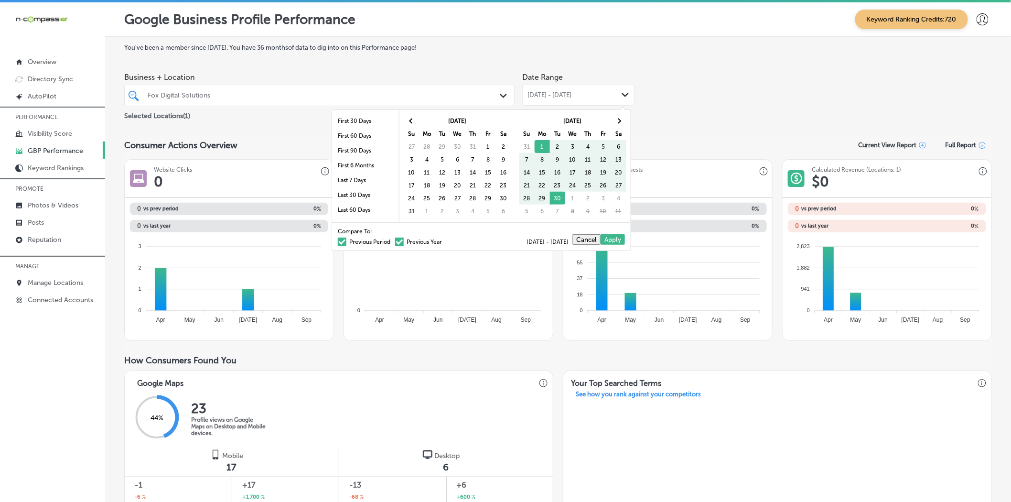
click at [414, 123] on th at bounding box center [411, 120] width 15 height 13
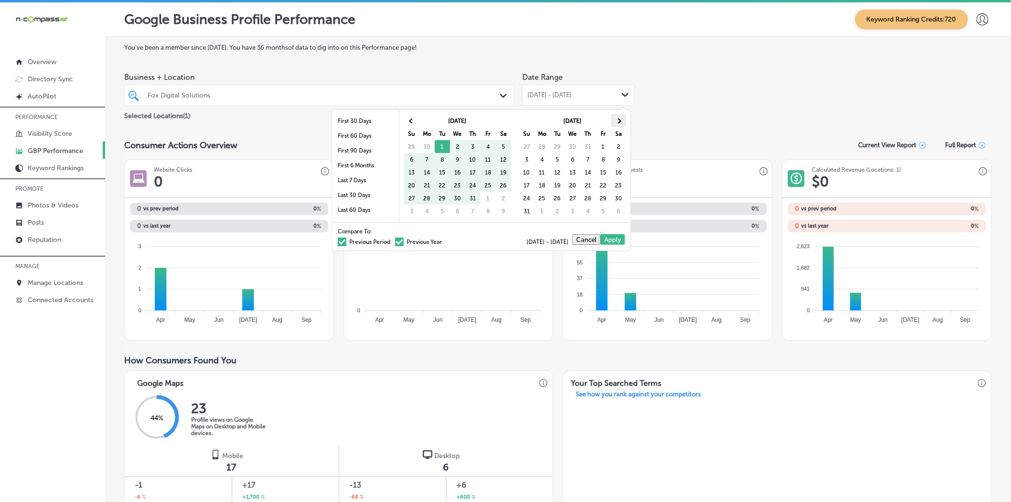
click at [615, 124] on th at bounding box center [618, 120] width 15 height 13
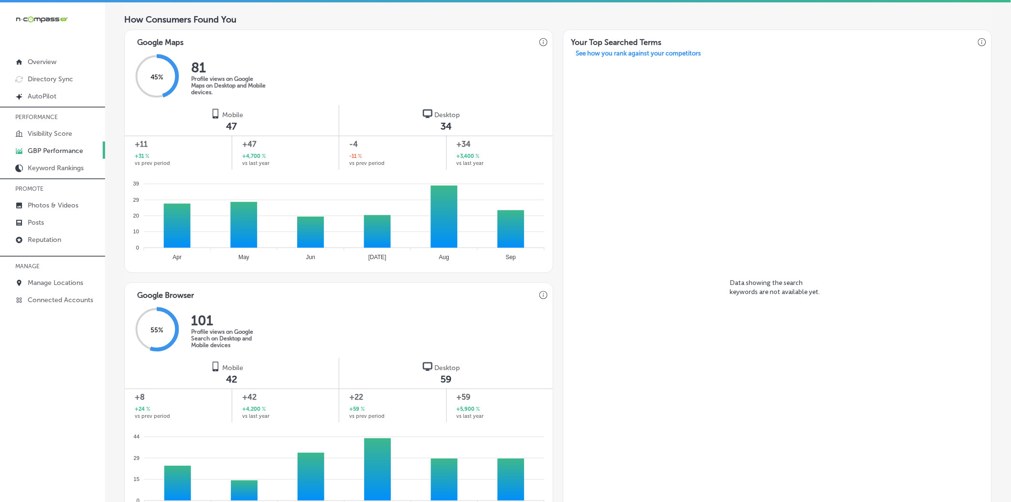
scroll to position [478, 0]
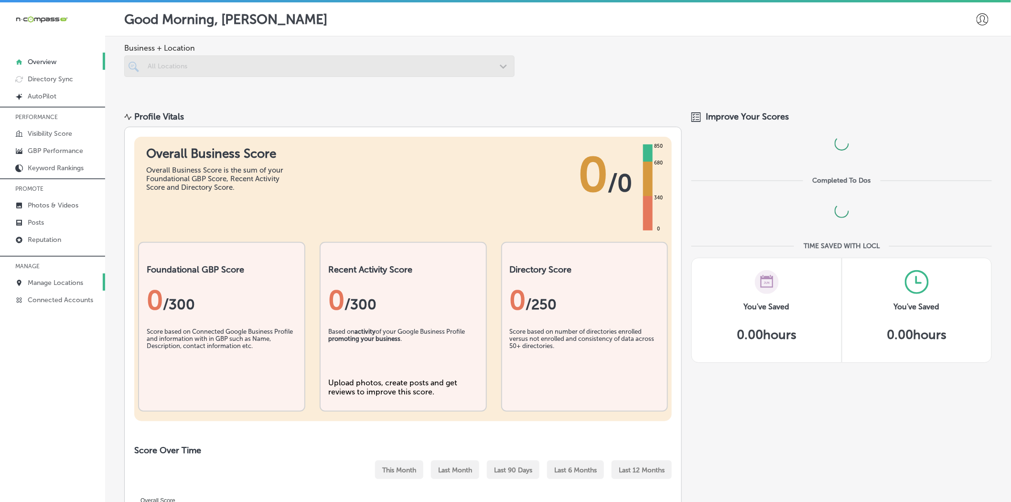
click at [44, 280] on p "Manage Locations" at bounding box center [55, 283] width 55 height 8
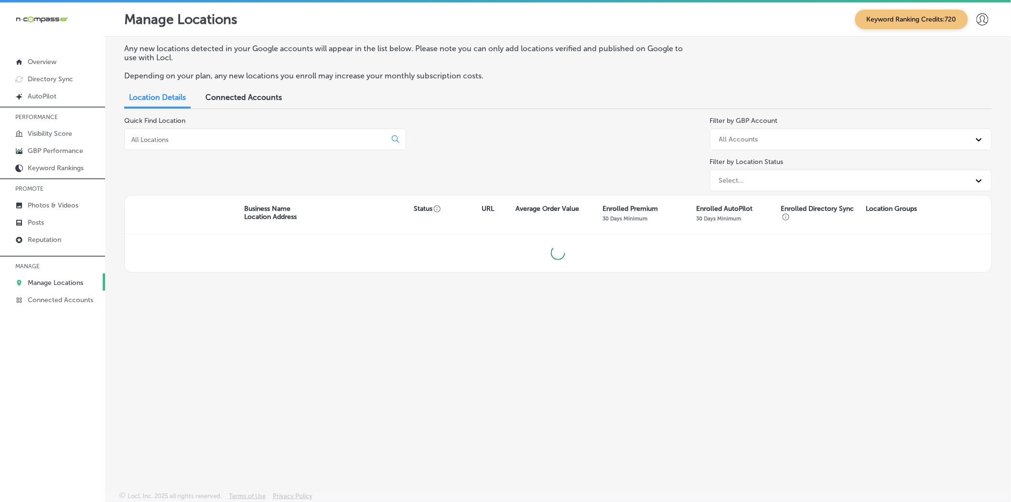
click at [216, 146] on div at bounding box center [265, 139] width 282 height 21
click at [214, 142] on input at bounding box center [257, 139] width 254 height 9
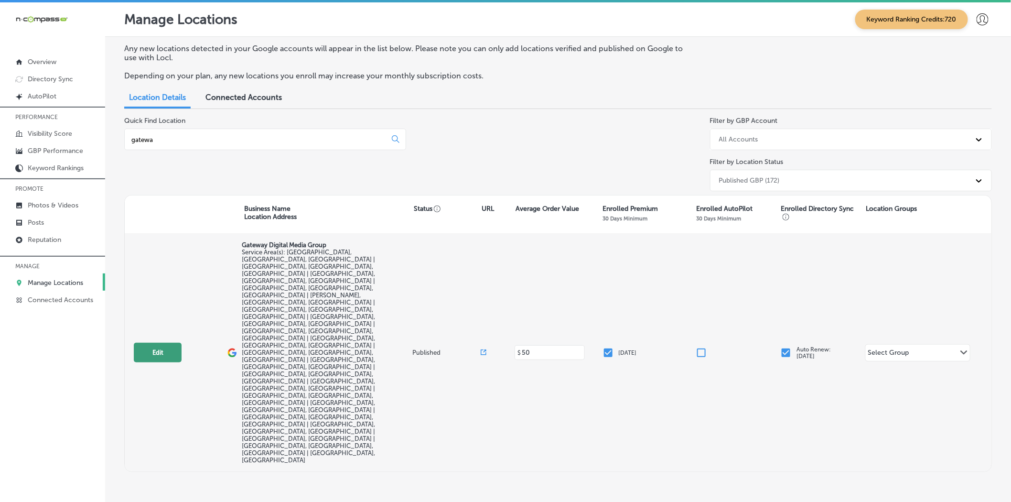
type input "gatewa"
click at [153, 343] on button "Edit" at bounding box center [158, 353] width 48 height 20
select select "US"
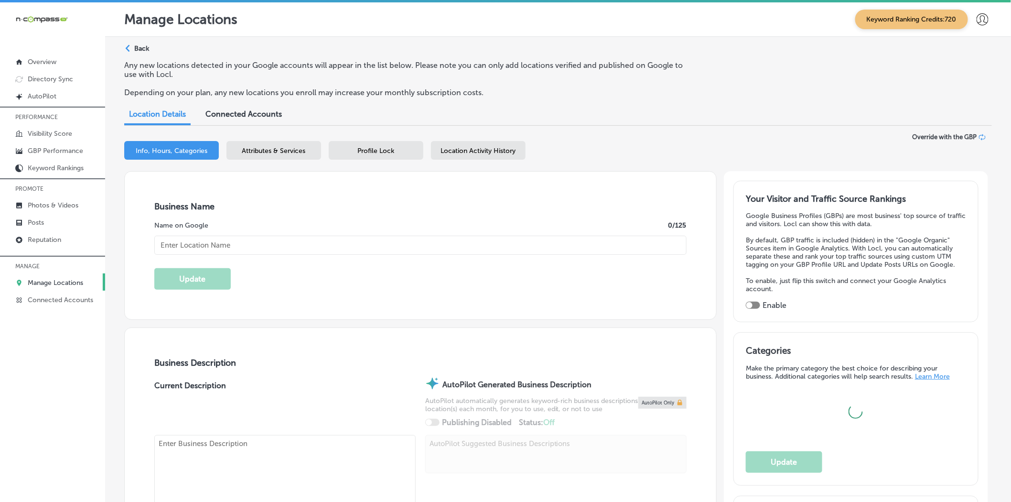
type input "Gateway Digital Media Group"
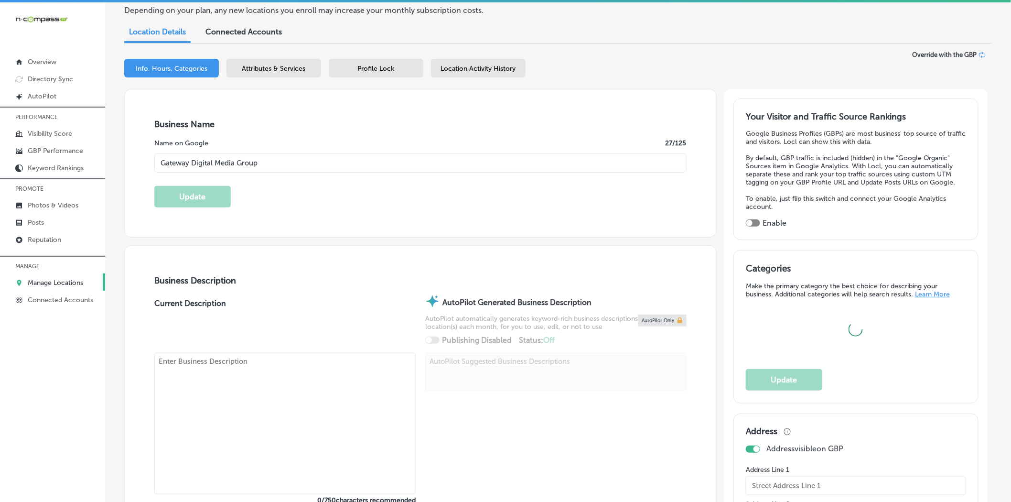
scroll to position [159, 0]
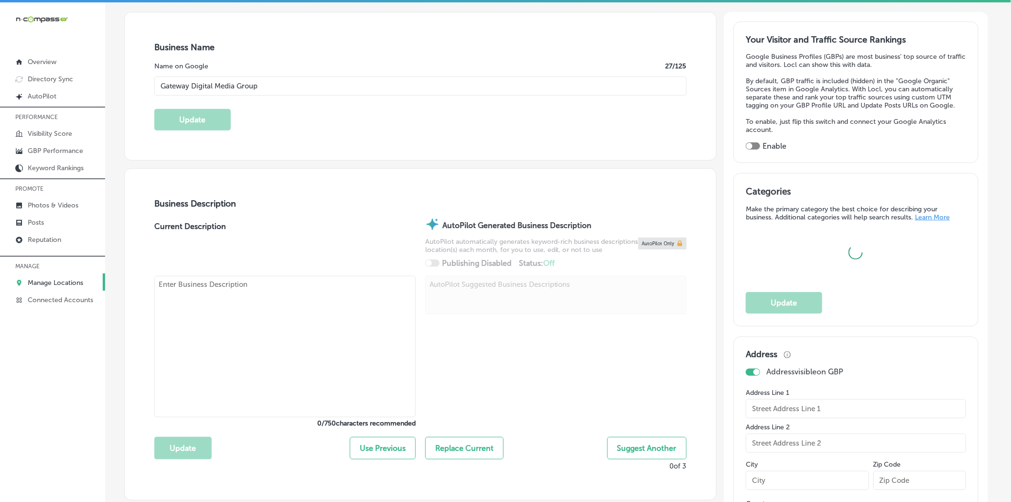
checkbox input "false"
type input "1433 Cypress Rd"
type input "Saint Jacob"
type input "62281"
type input "US"
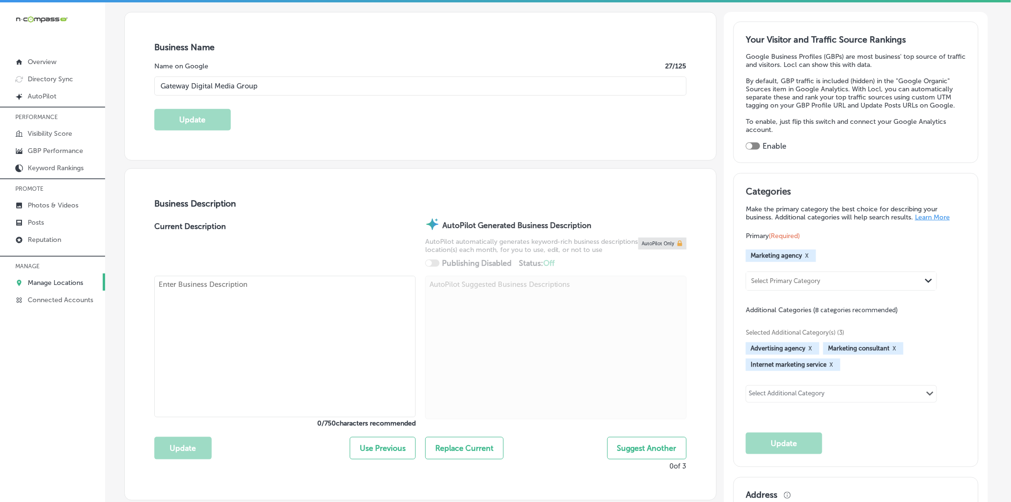
type input "https://www.gatewaydigitalgroup.com/"
checkbox input "true"
type textarea "Gateway Digital Media Group in Saint Jacob, IL, specializes in innovative indoo…"
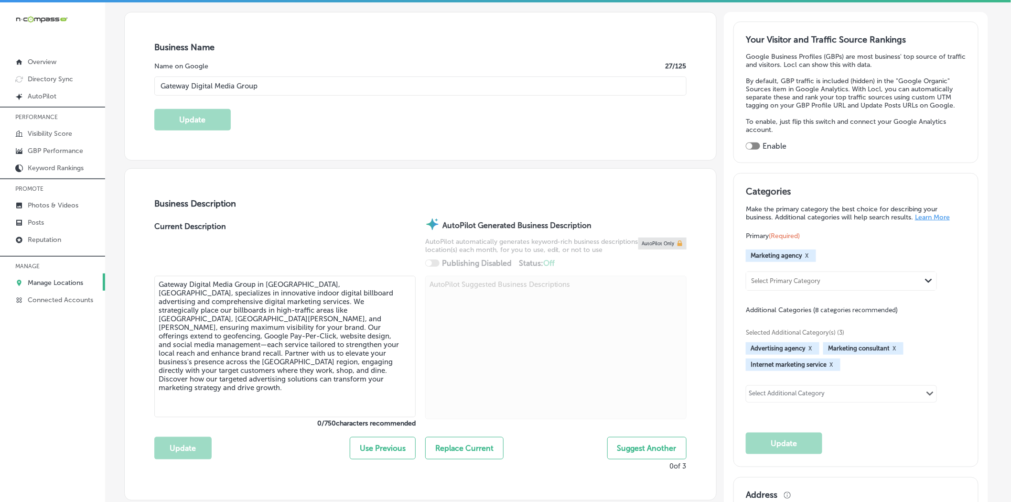
type input "+1 618 414 5466"
